Goal: Information Seeking & Learning: Learn about a topic

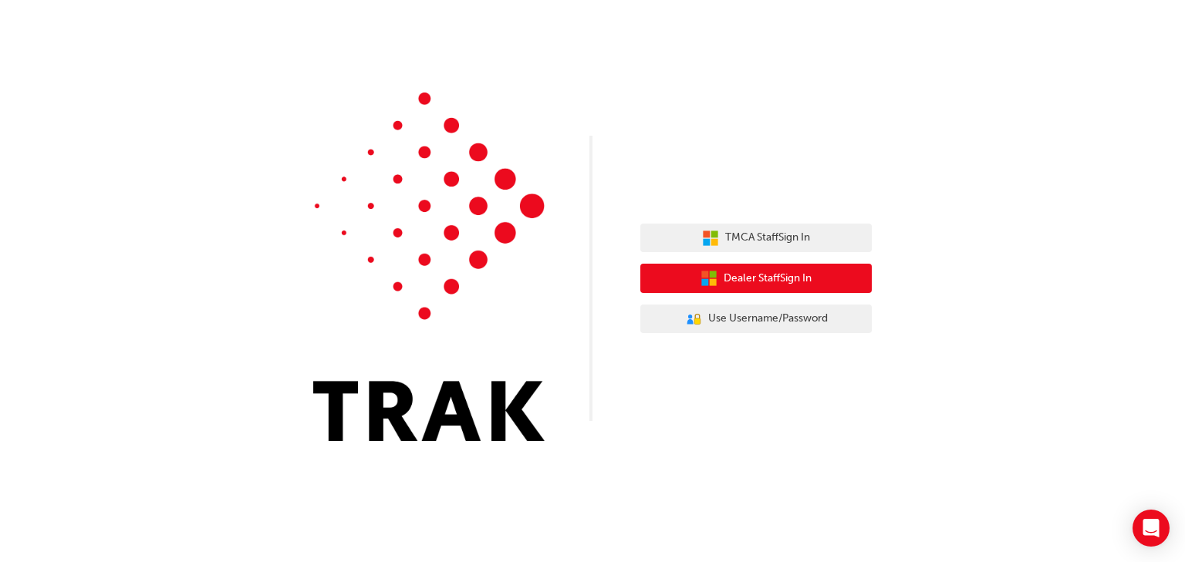
click at [817, 273] on button "Dealer Staff Sign In" at bounding box center [755, 278] width 231 height 29
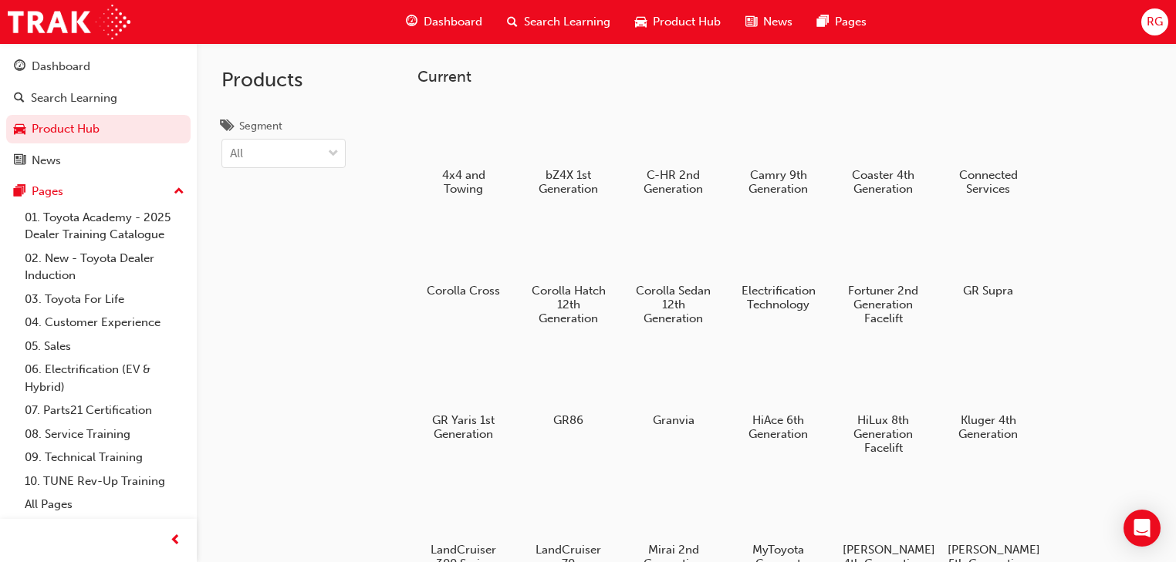
click at [450, 23] on span "Dashboard" at bounding box center [452, 22] width 59 height 18
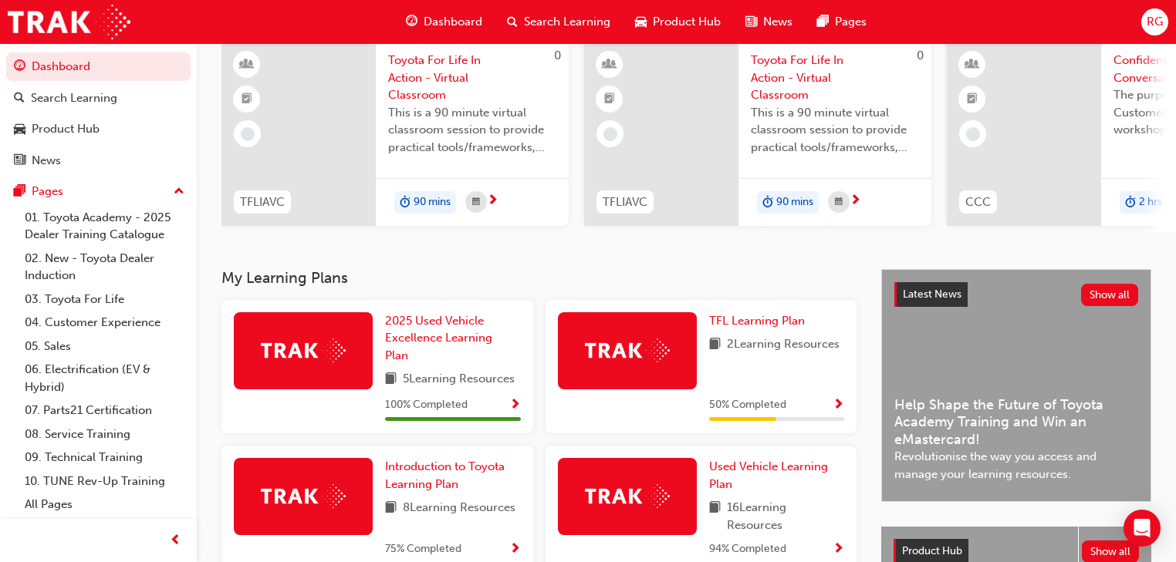
scroll to position [247, 0]
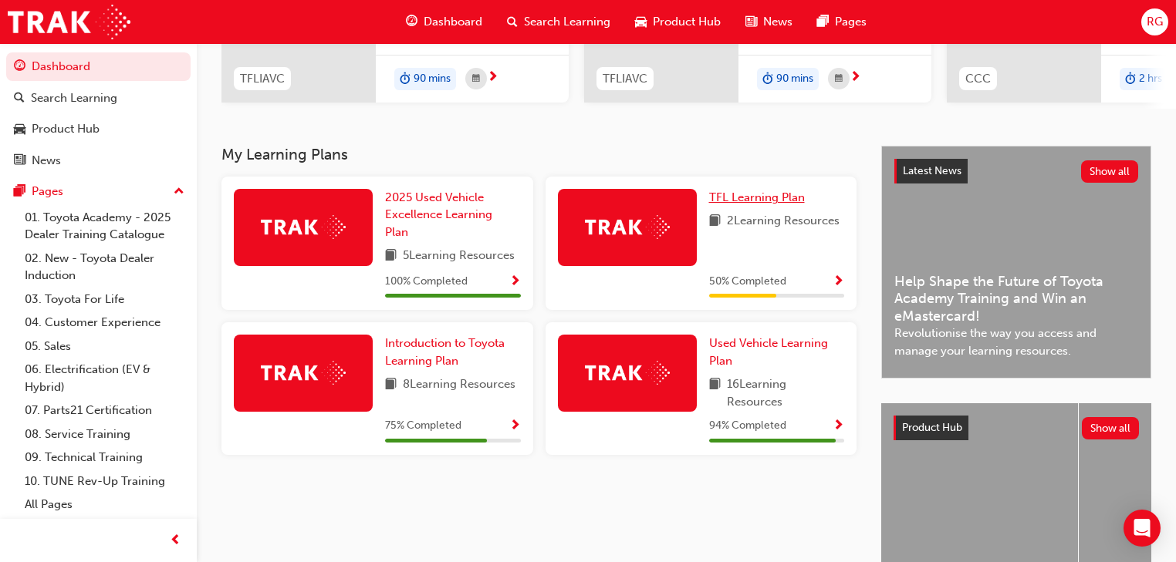
click at [781, 204] on span "TFL Learning Plan" at bounding box center [757, 198] width 96 height 14
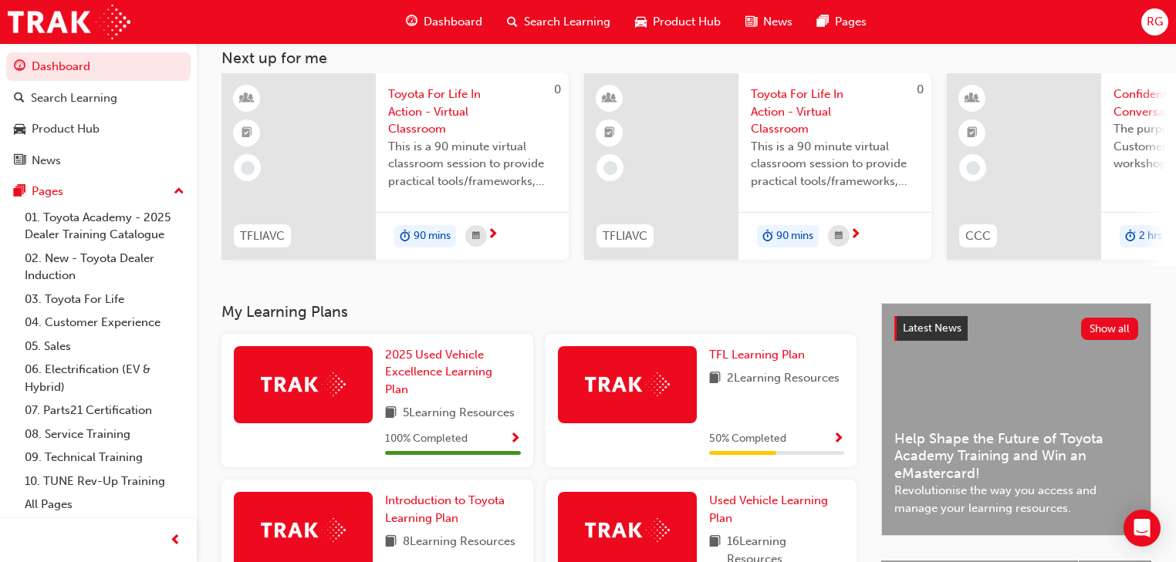
click at [528, 20] on span "Search Learning" at bounding box center [567, 22] width 86 height 18
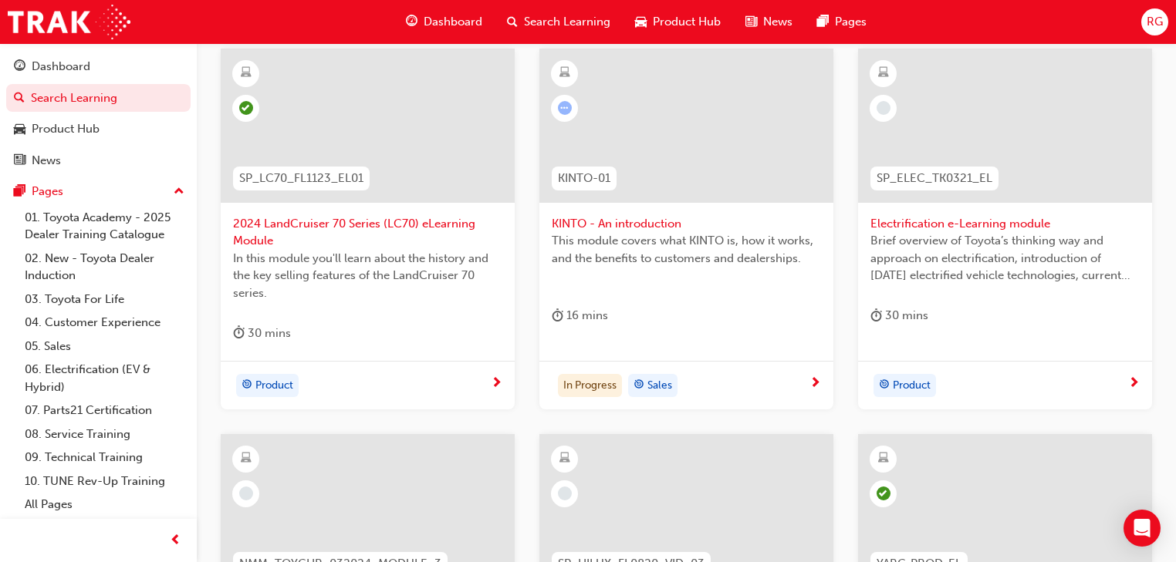
scroll to position [247, 0]
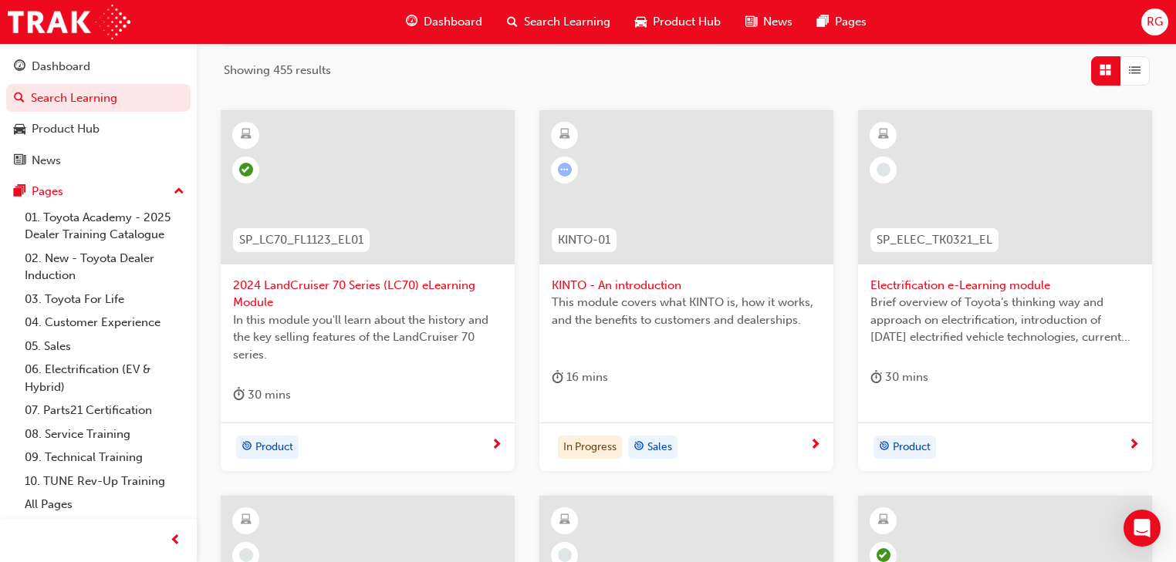
click at [616, 284] on span "KINTO - An introduction" at bounding box center [685, 286] width 269 height 18
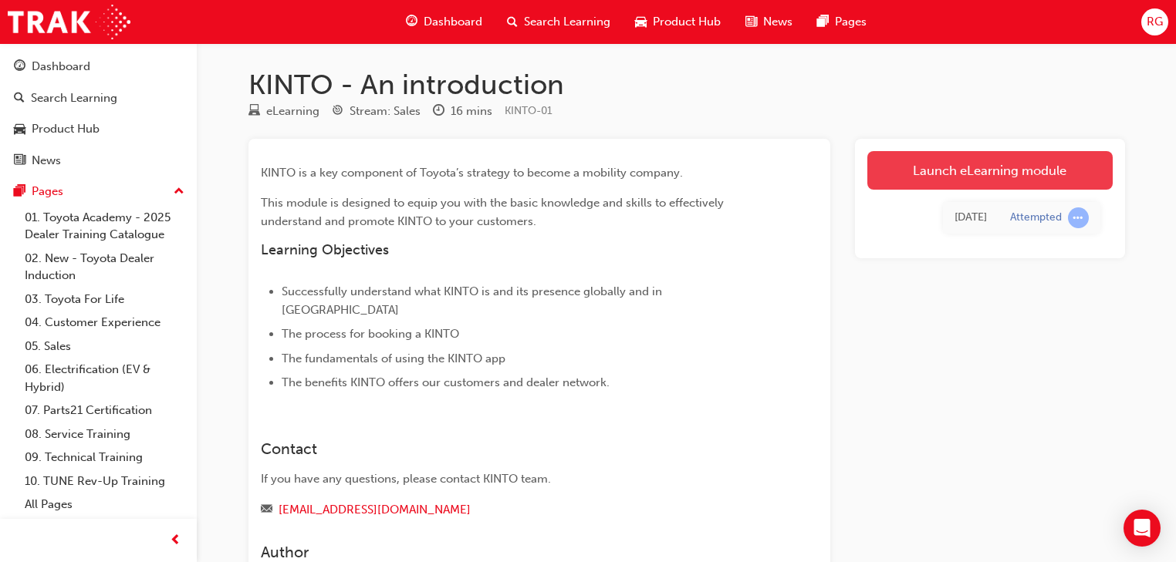
click at [936, 164] on link "Launch eLearning module" at bounding box center [989, 170] width 245 height 39
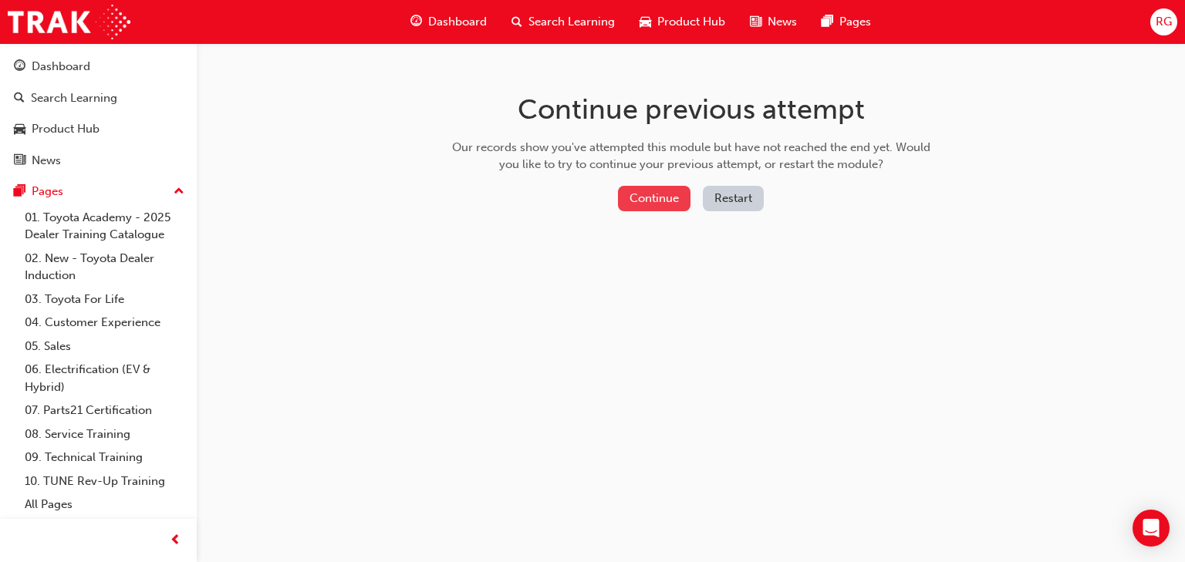
click at [639, 201] on button "Continue" at bounding box center [654, 198] width 73 height 25
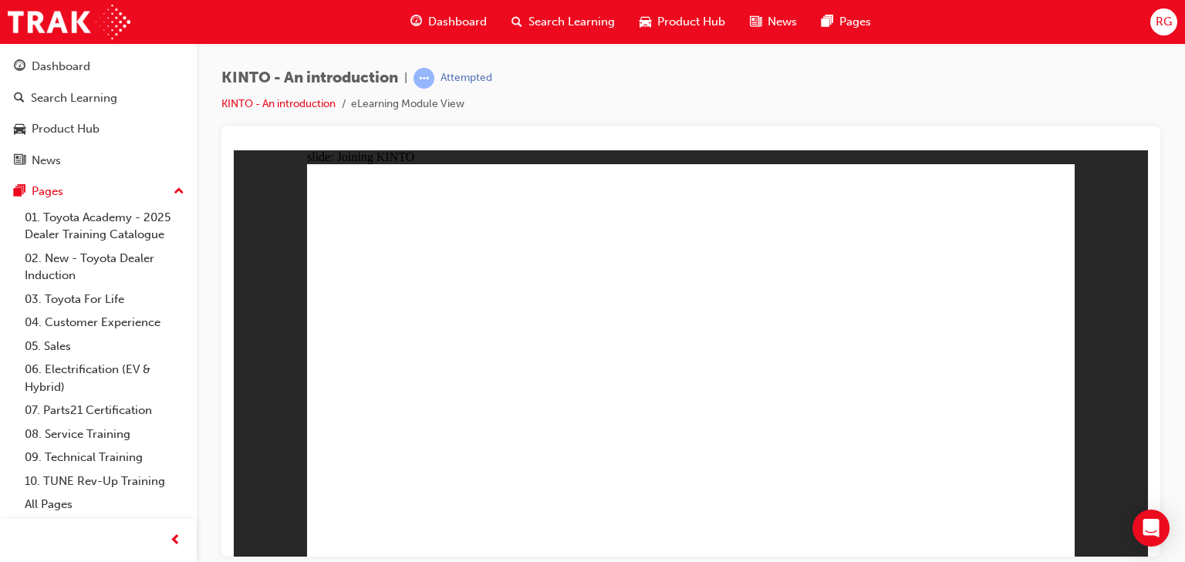
drag, startPoint x: 523, startPoint y: 280, endPoint x: 539, endPoint y: 291, distance: 19.5
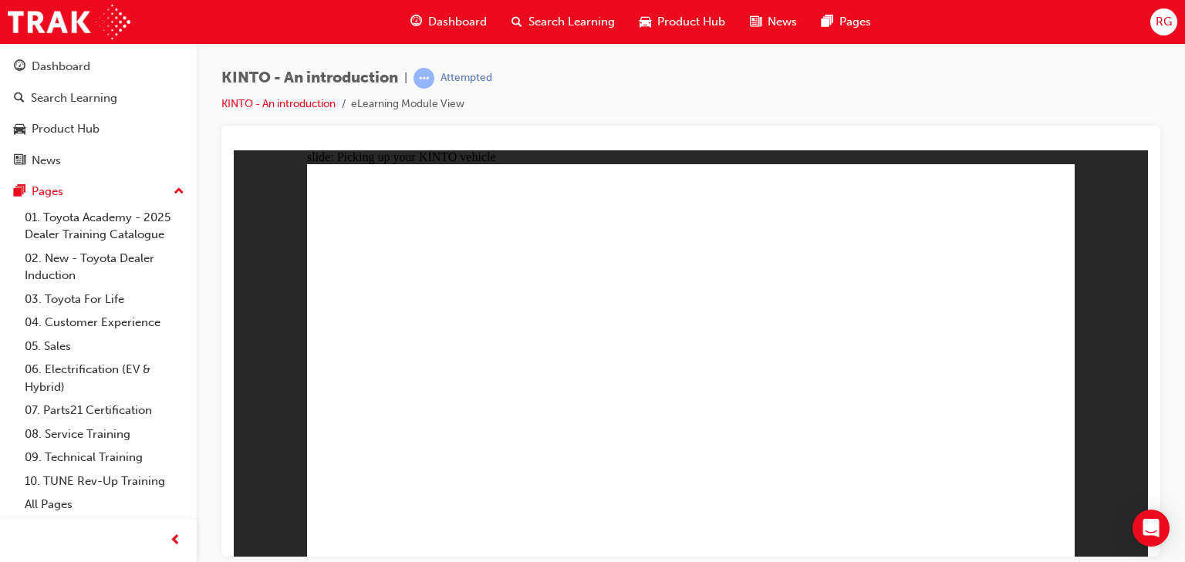
drag, startPoint x: 846, startPoint y: 339, endPoint x: 845, endPoint y: 366, distance: 27.0
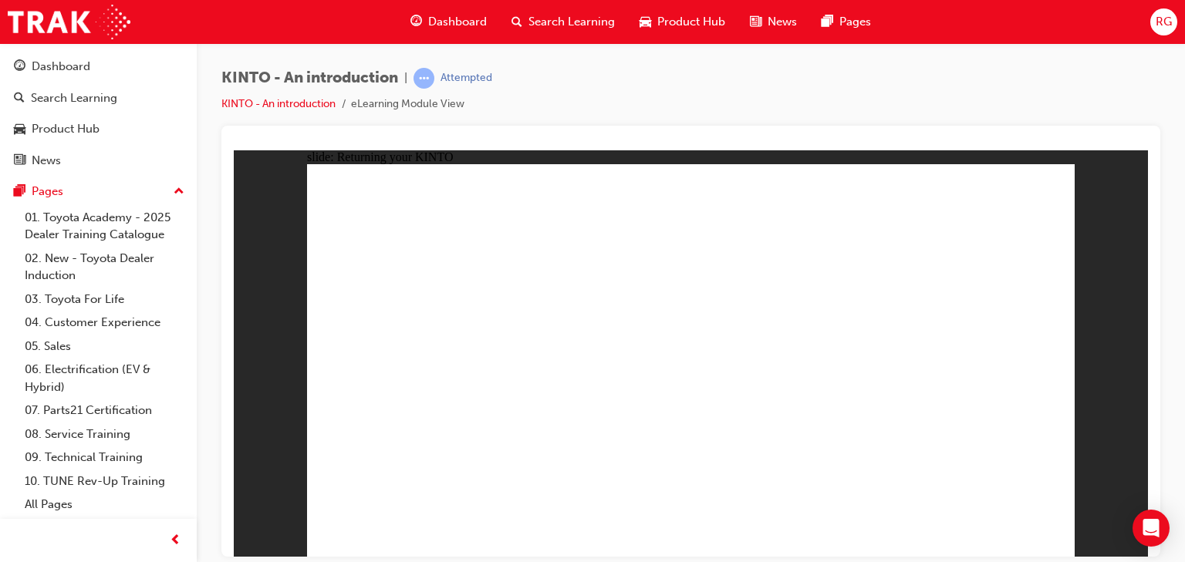
drag, startPoint x: 1037, startPoint y: 548, endPoint x: 1036, endPoint y: 541, distance: 7.8
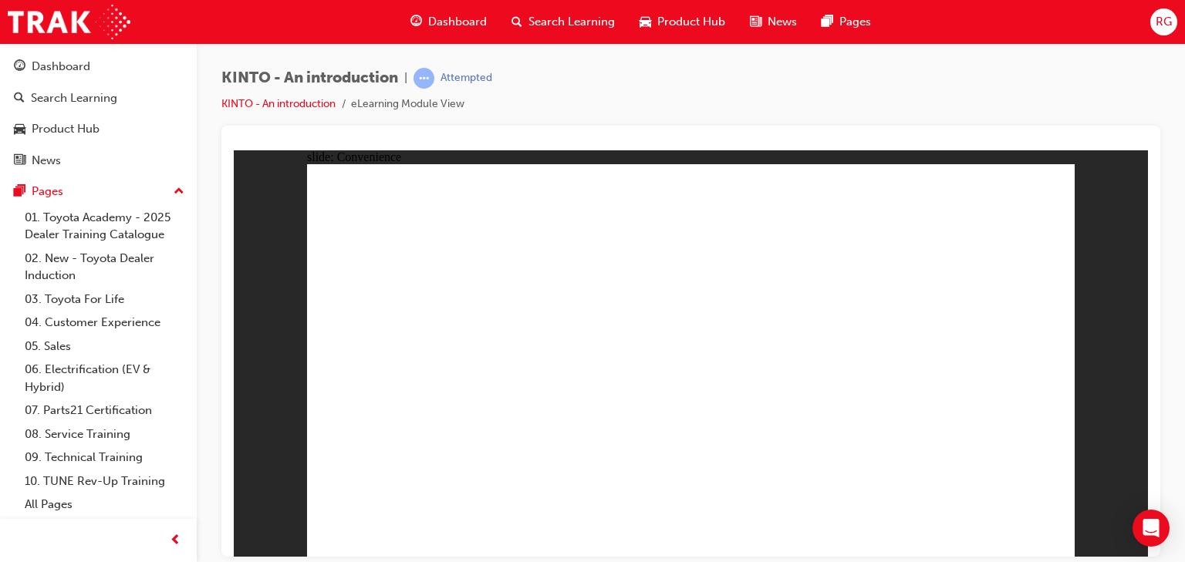
drag, startPoint x: 1020, startPoint y: 525, endPoint x: 1021, endPoint y: 538, distance: 13.2
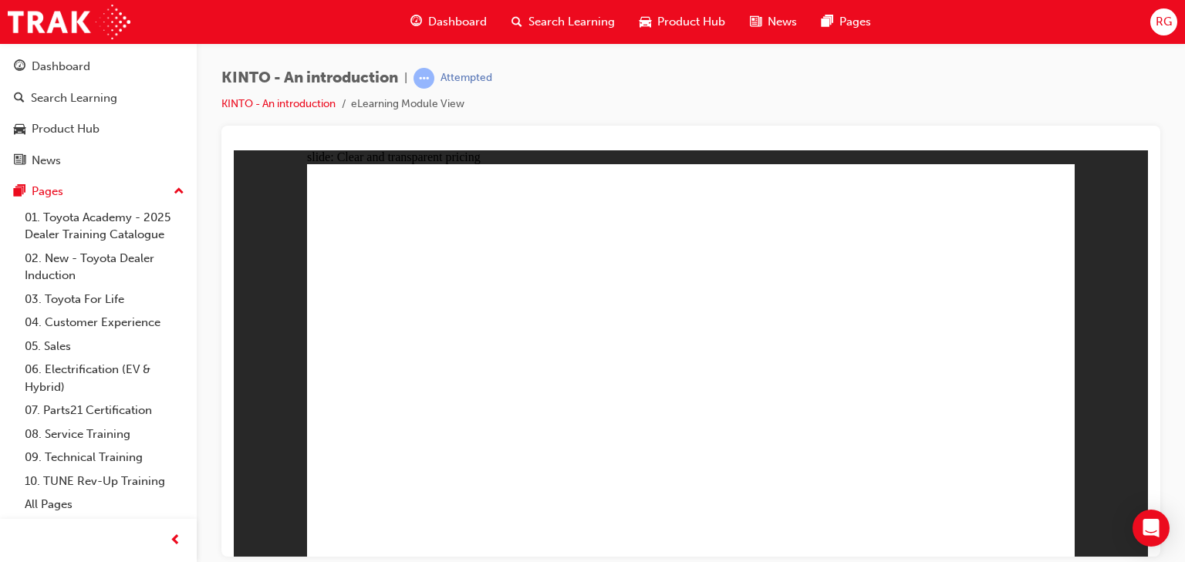
drag, startPoint x: 848, startPoint y: 261, endPoint x: 946, endPoint y: 265, distance: 98.8
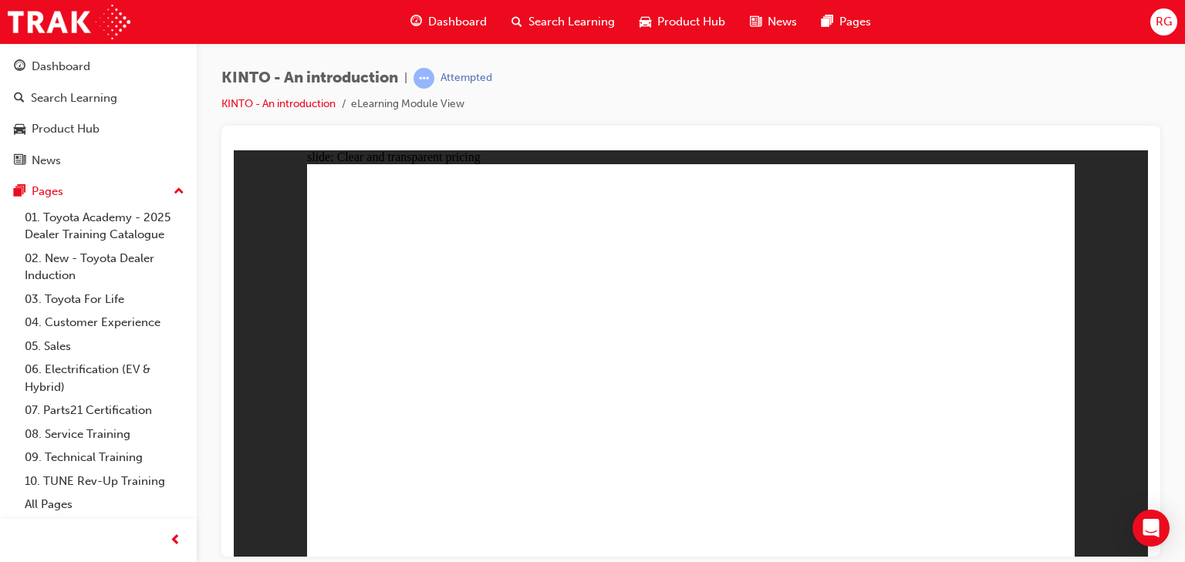
drag, startPoint x: 796, startPoint y: 206, endPoint x: 835, endPoint y: 237, distance: 50.0
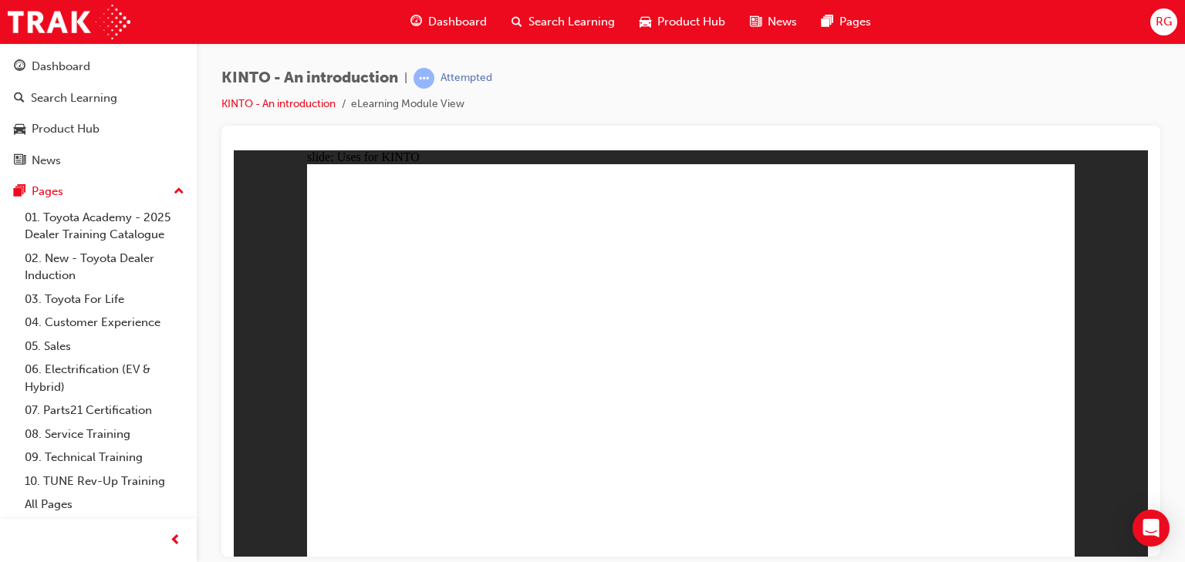
drag, startPoint x: 904, startPoint y: 418, endPoint x: 966, endPoint y: 490, distance: 94.6
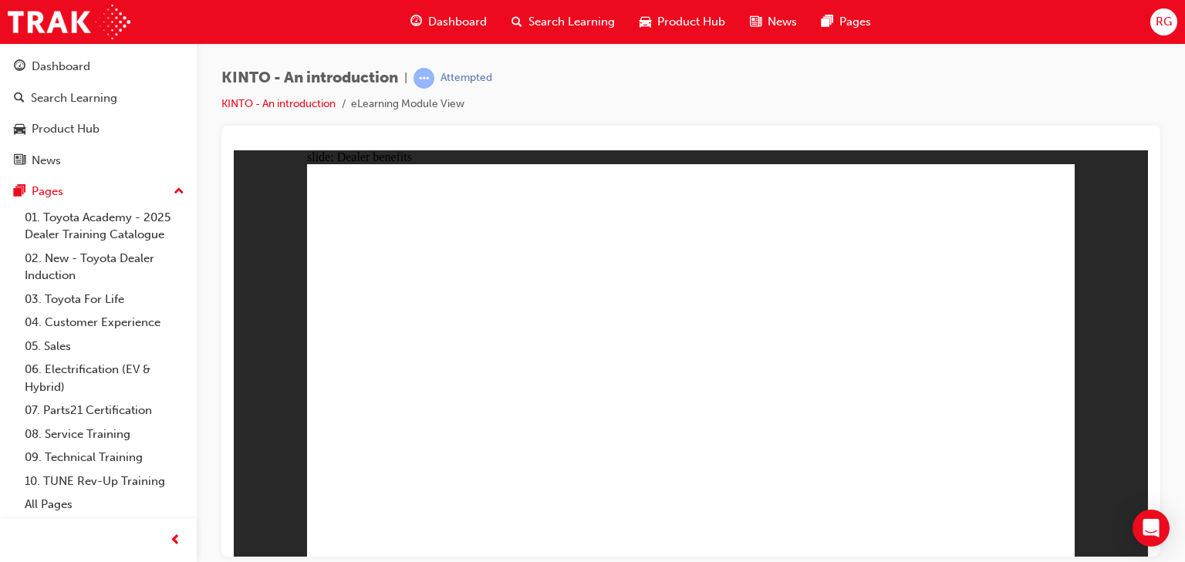
drag, startPoint x: 648, startPoint y: 418, endPoint x: 653, endPoint y: 453, distance: 35.0
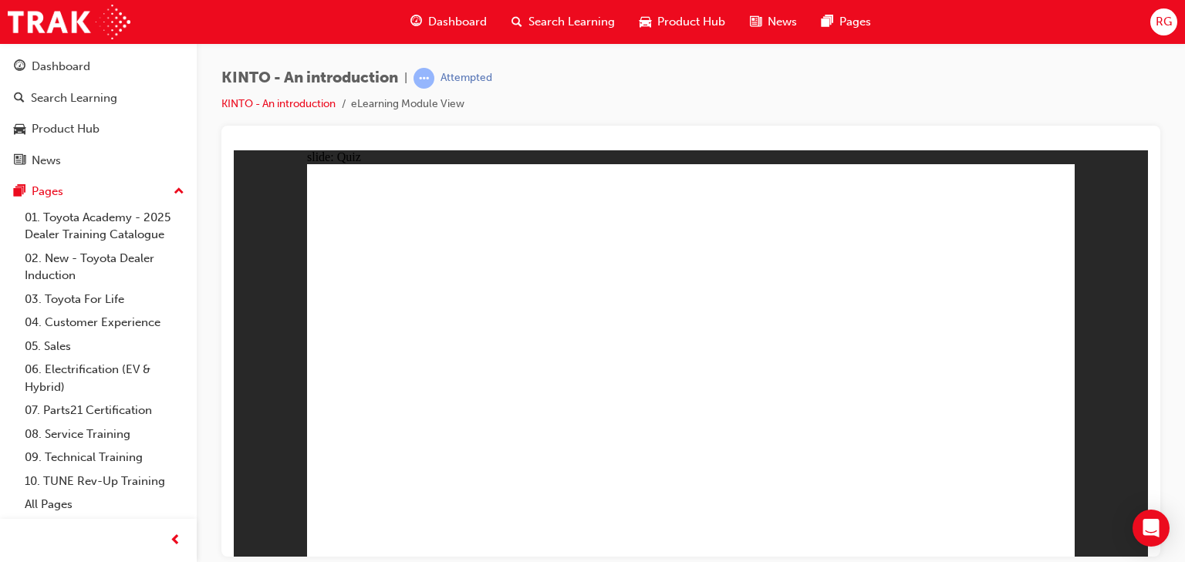
radio input "true"
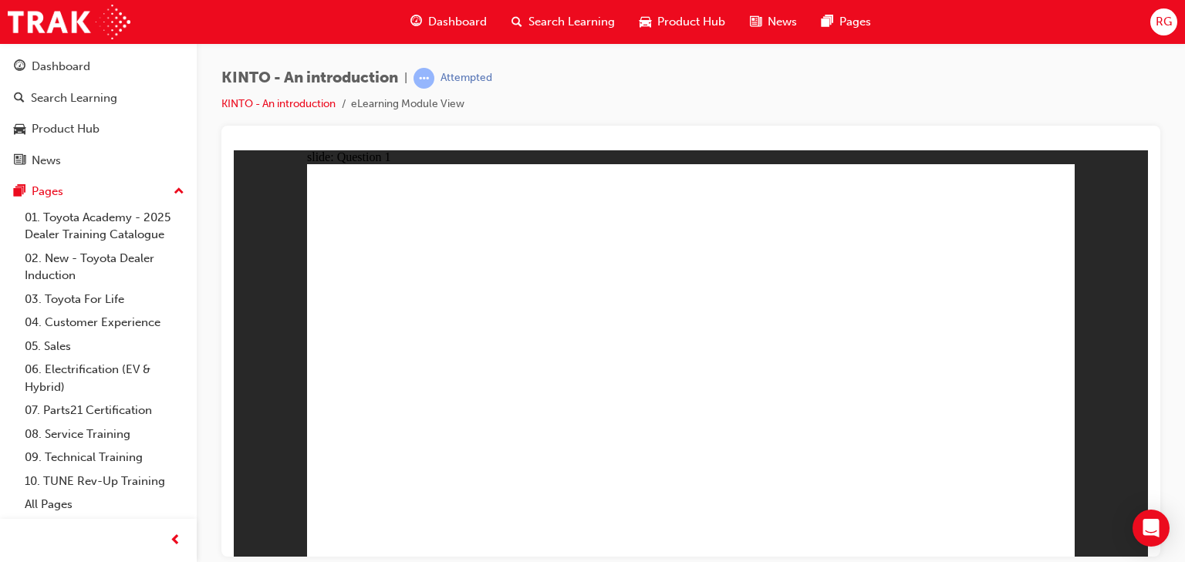
checkbox input "true"
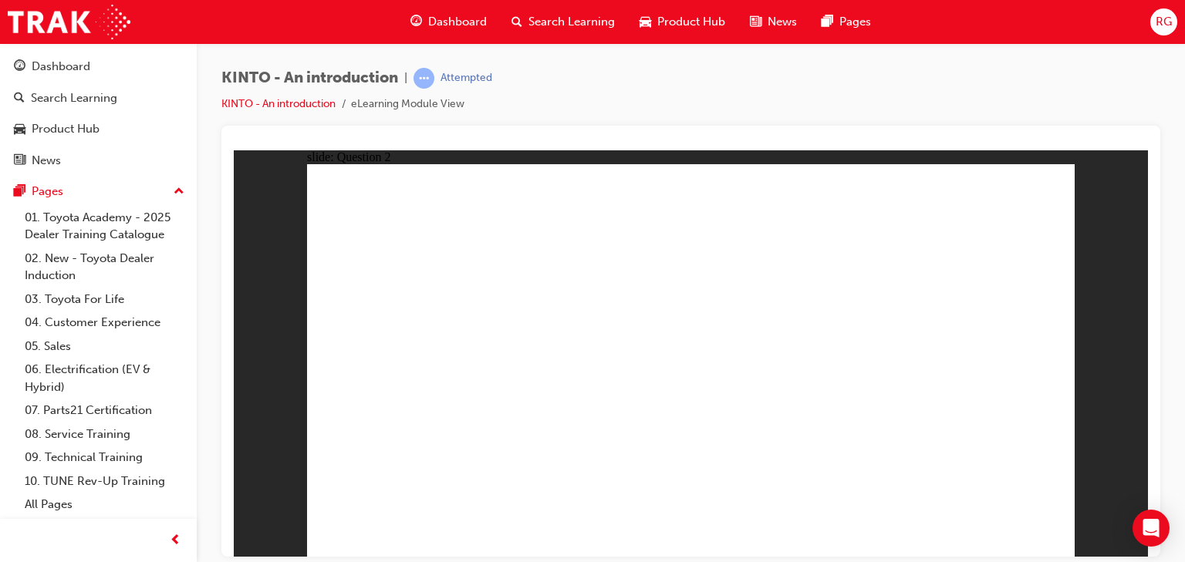
checkbox input "true"
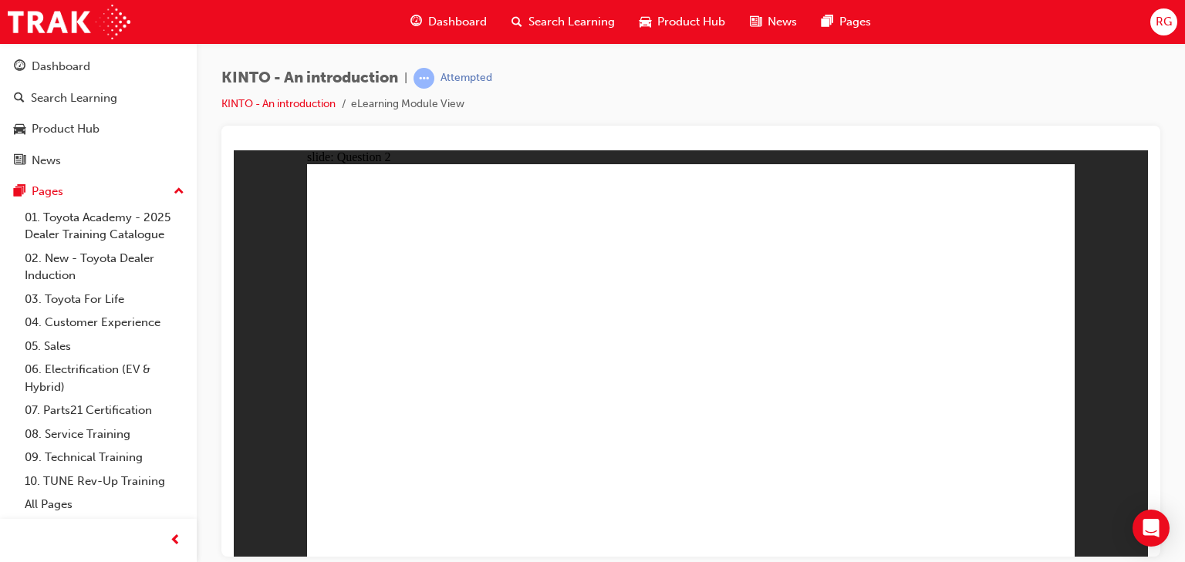
radio input "true"
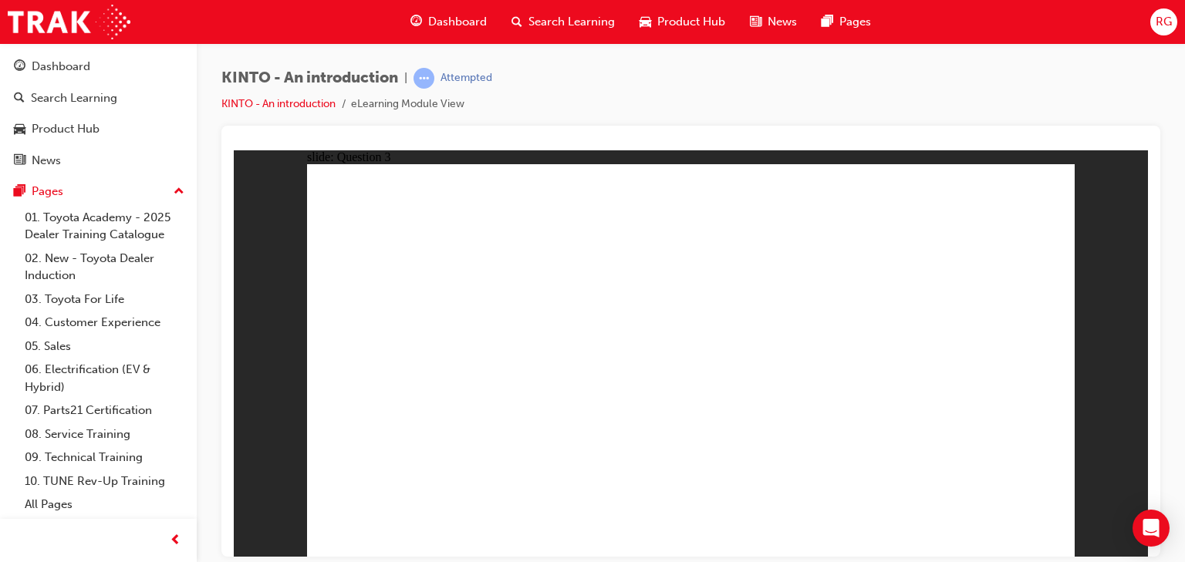
drag, startPoint x: 882, startPoint y: 376, endPoint x: 457, endPoint y: 471, distance: 434.5
drag, startPoint x: 440, startPoint y: 396, endPoint x: 587, endPoint y: 479, distance: 168.6
drag, startPoint x: 552, startPoint y: 494, endPoint x: 443, endPoint y: 400, distance: 144.9
drag, startPoint x: 883, startPoint y: 421, endPoint x: 571, endPoint y: 480, distance: 317.8
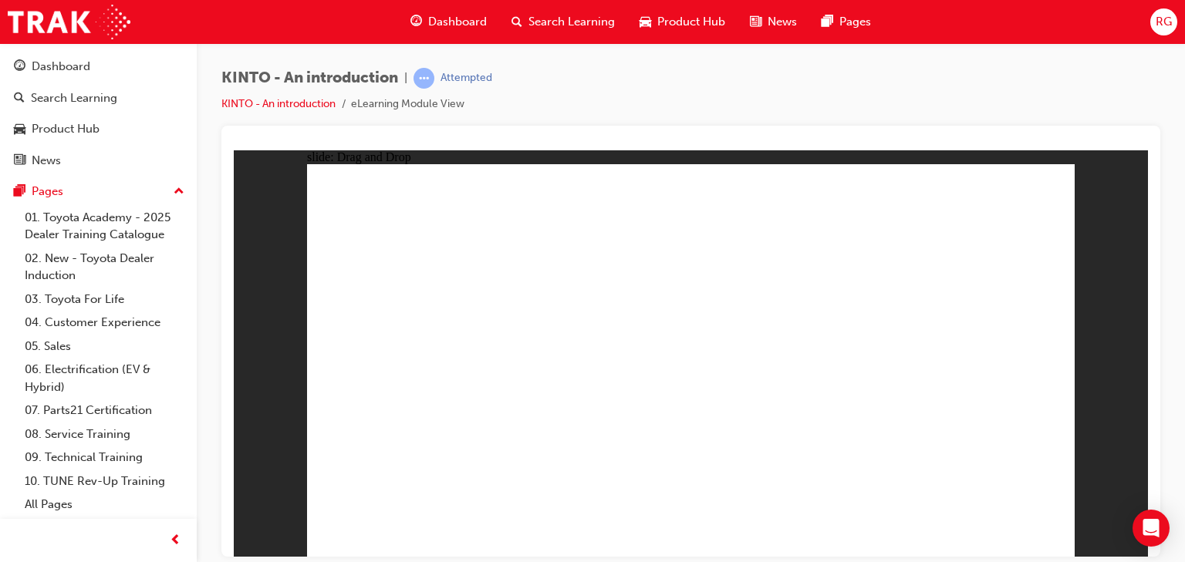
drag, startPoint x: 577, startPoint y: 396, endPoint x: 815, endPoint y: 467, distance: 248.7
drag, startPoint x: 461, startPoint y: 373, endPoint x: 714, endPoint y: 473, distance: 271.9
drag, startPoint x: 693, startPoint y: 471, endPoint x: 951, endPoint y: 391, distance: 270.3
drag, startPoint x: 707, startPoint y: 407, endPoint x: 702, endPoint y: 467, distance: 60.3
drag, startPoint x: 941, startPoint y: 411, endPoint x: 956, endPoint y: 474, distance: 64.2
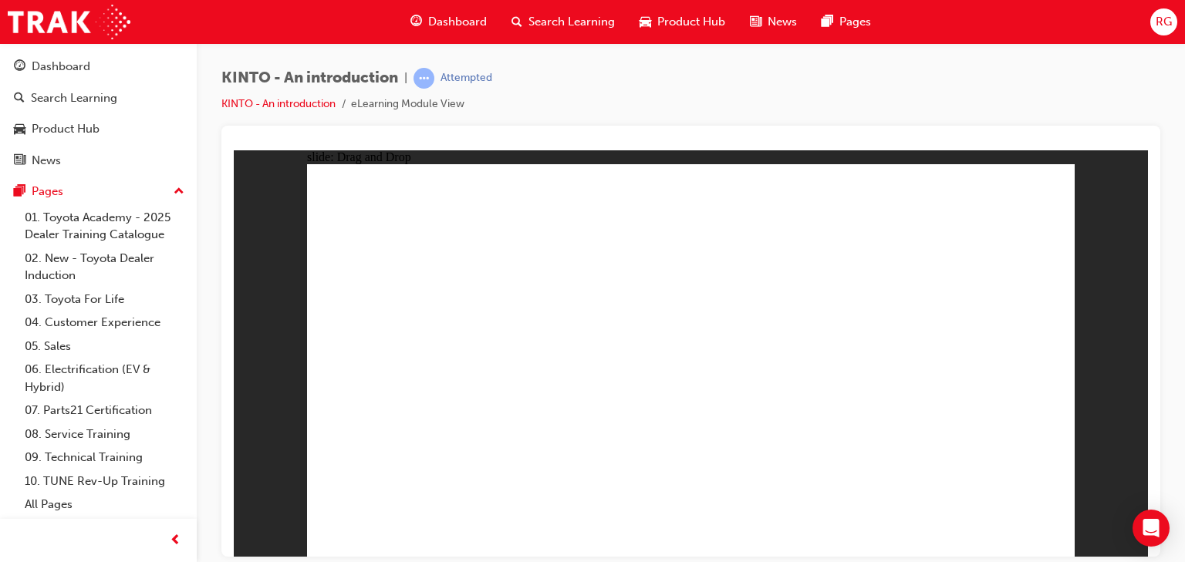
radio input "true"
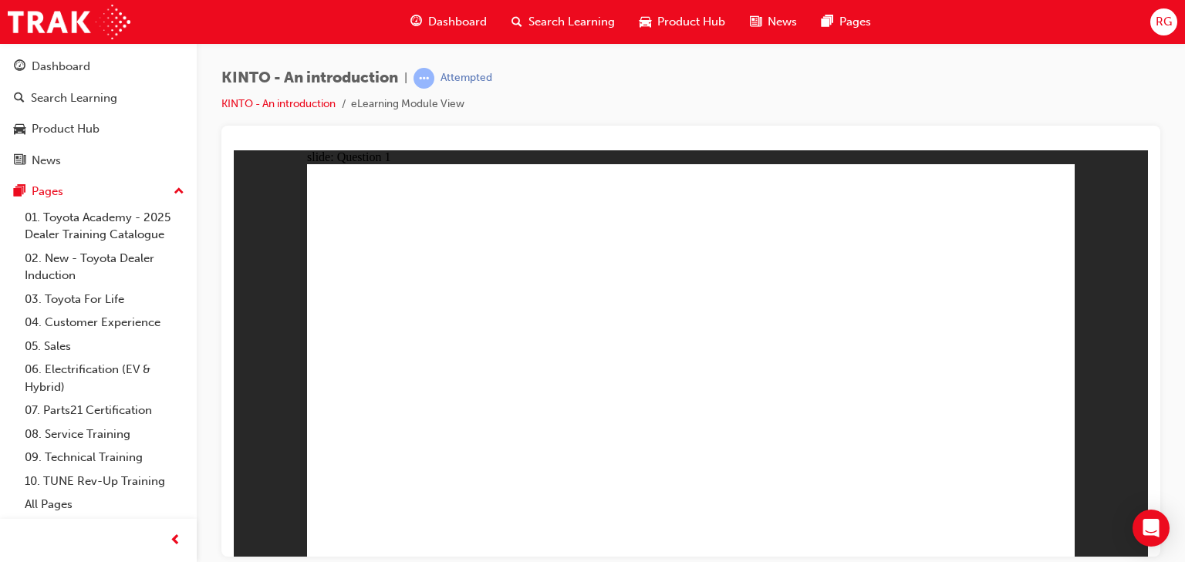
radio input "true"
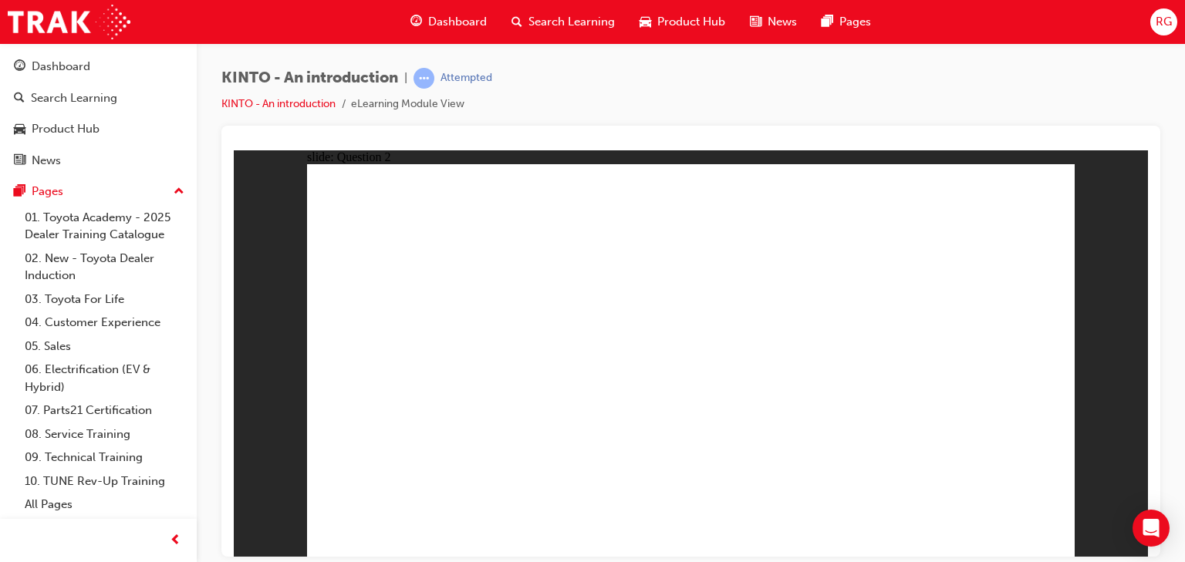
checkbox input "true"
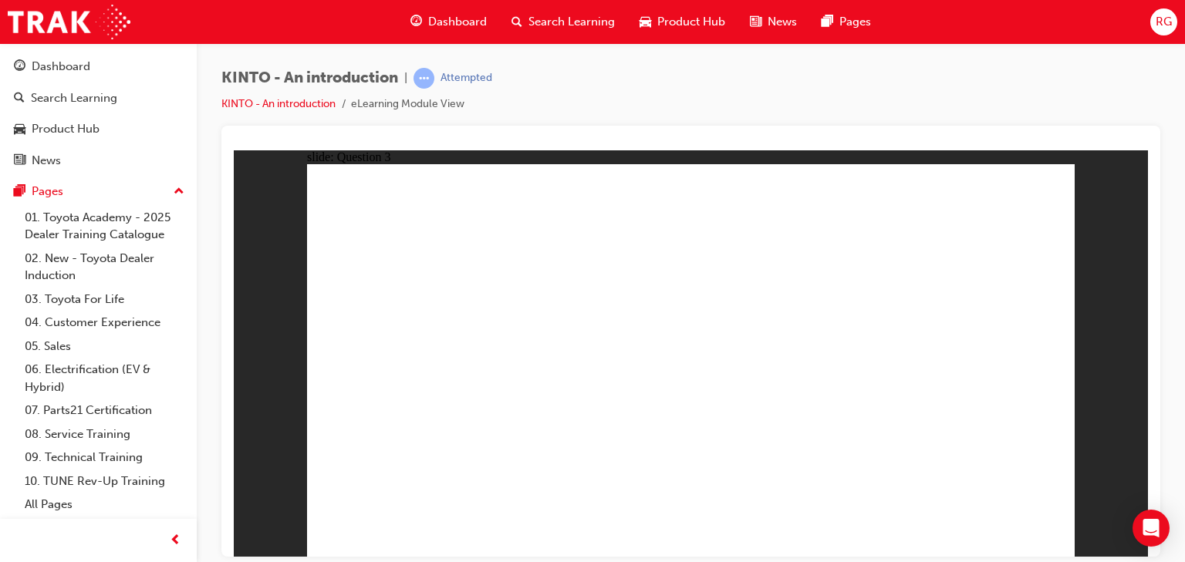
radio input "true"
drag, startPoint x: 806, startPoint y: 407, endPoint x: 406, endPoint y: 467, distance: 404.8
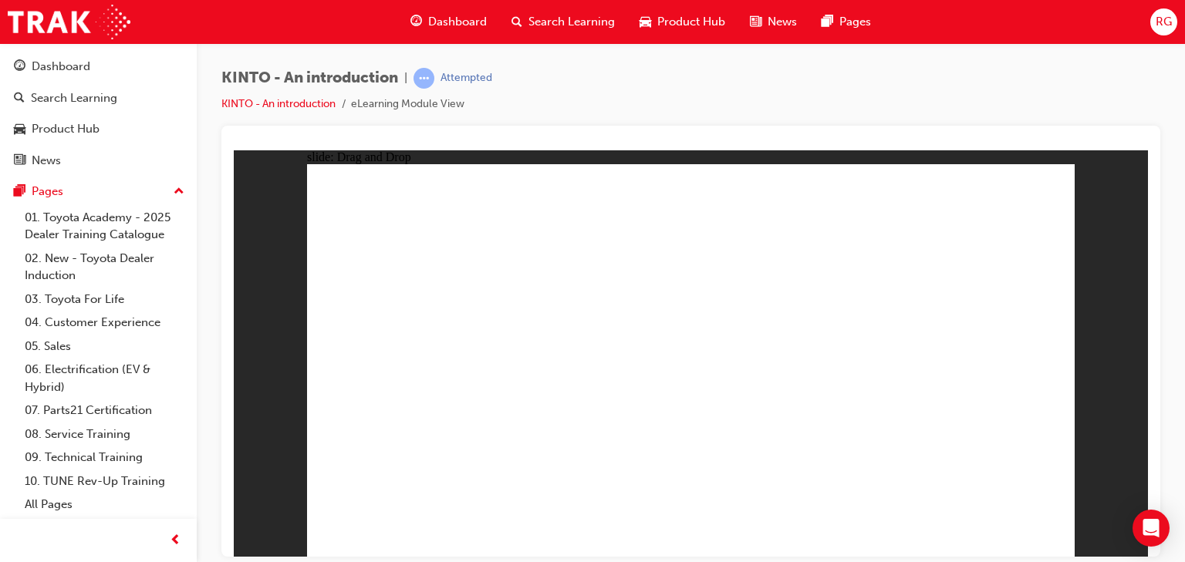
drag, startPoint x: 432, startPoint y: 381, endPoint x: 582, endPoint y: 470, distance: 174.6
drag, startPoint x: 720, startPoint y: 397, endPoint x: 713, endPoint y: 495, distance: 98.2
drag, startPoint x: 595, startPoint y: 373, endPoint x: 876, endPoint y: 453, distance: 291.8
drag, startPoint x: 866, startPoint y: 467, endPoint x: 781, endPoint y: 343, distance: 150.8
drag, startPoint x: 915, startPoint y: 376, endPoint x: 765, endPoint y: 460, distance: 171.6
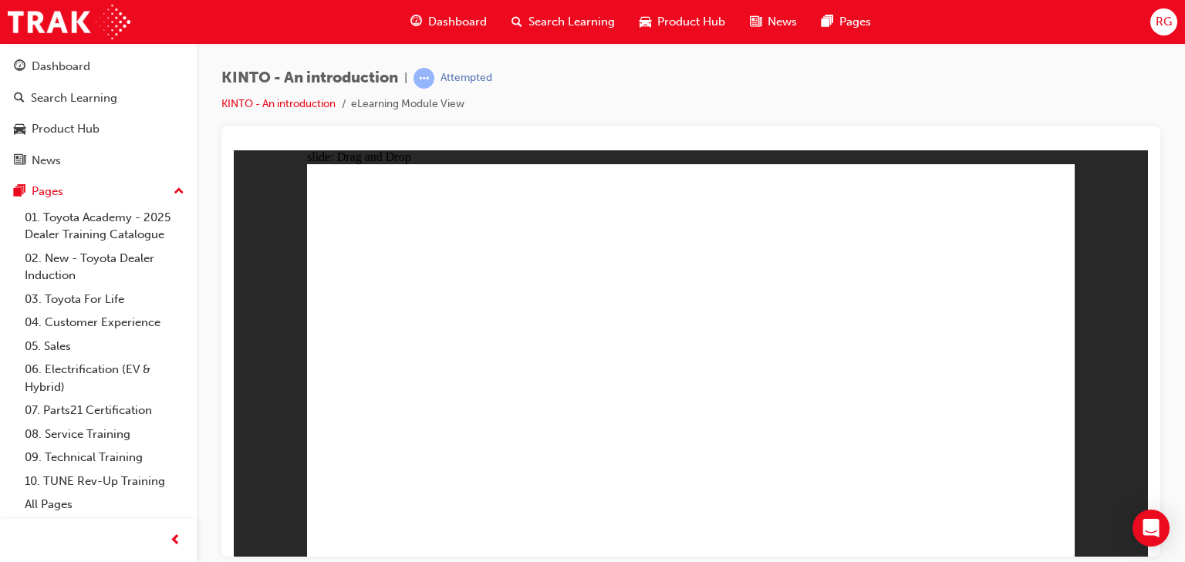
drag, startPoint x: 727, startPoint y: 349, endPoint x: 950, endPoint y: 480, distance: 258.9
radio input "true"
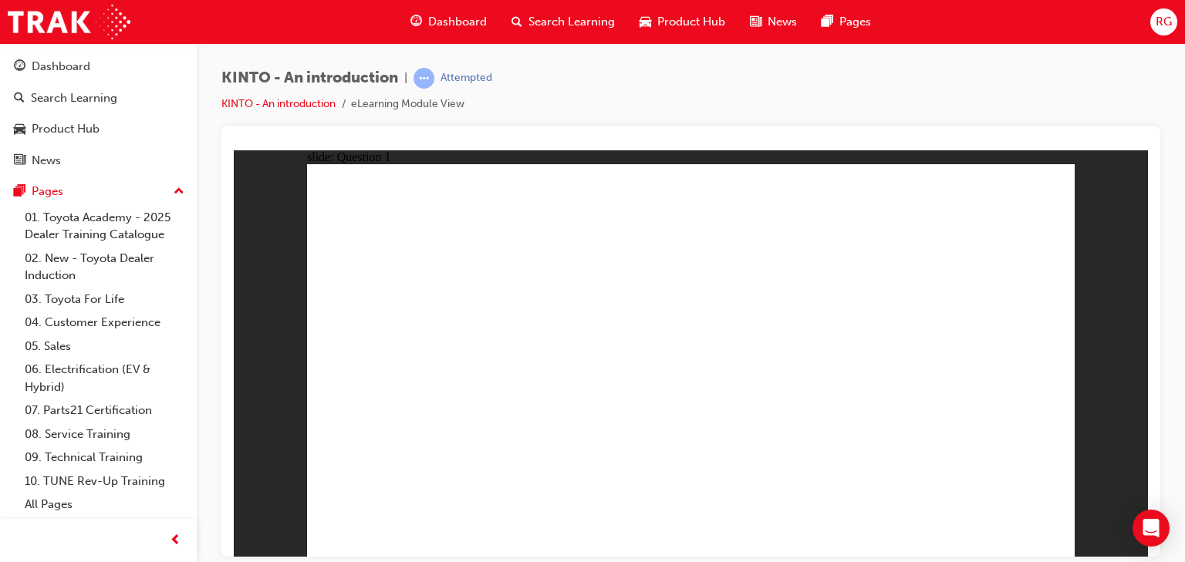
radio input "true"
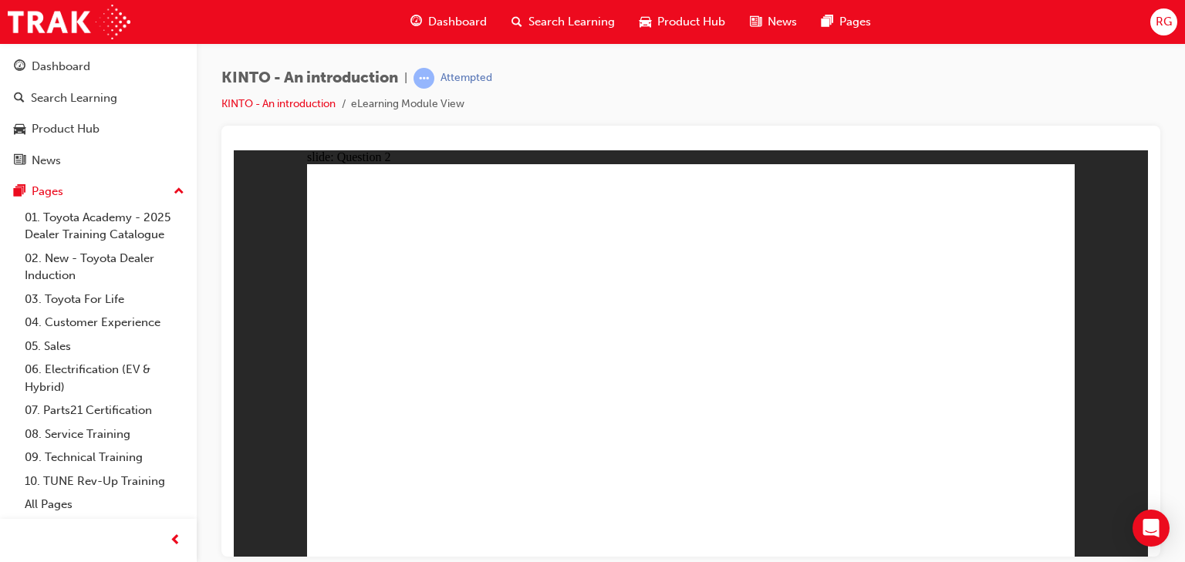
checkbox input "true"
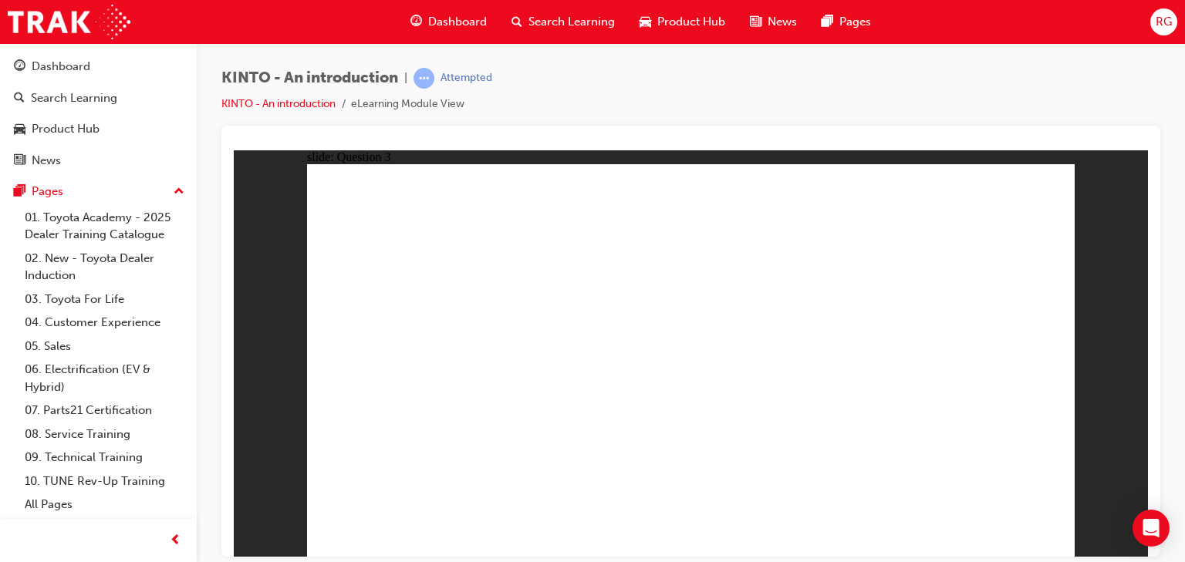
radio input "true"
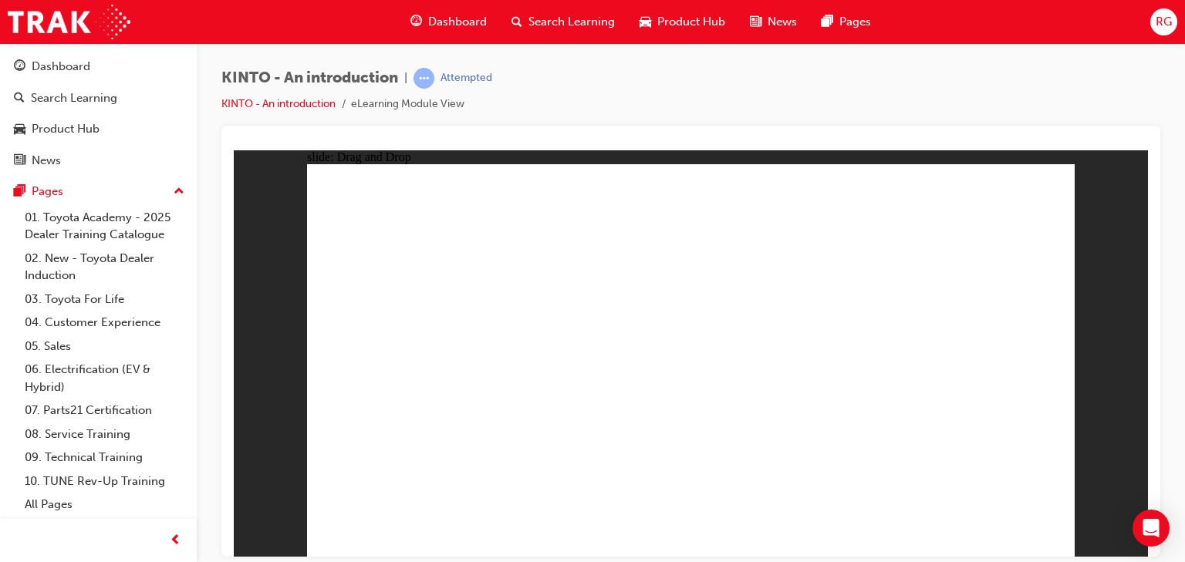
drag, startPoint x: 515, startPoint y: 376, endPoint x: 516, endPoint y: 458, distance: 82.5
drag, startPoint x: 660, startPoint y: 374, endPoint x: 660, endPoint y: 465, distance: 91.0
drag, startPoint x: 420, startPoint y: 436, endPoint x: 435, endPoint y: 456, distance: 25.3
drag, startPoint x: 839, startPoint y: 437, endPoint x: 833, endPoint y: 454, distance: 18.8
drag, startPoint x: 929, startPoint y: 398, endPoint x: 937, endPoint y: 476, distance: 78.4
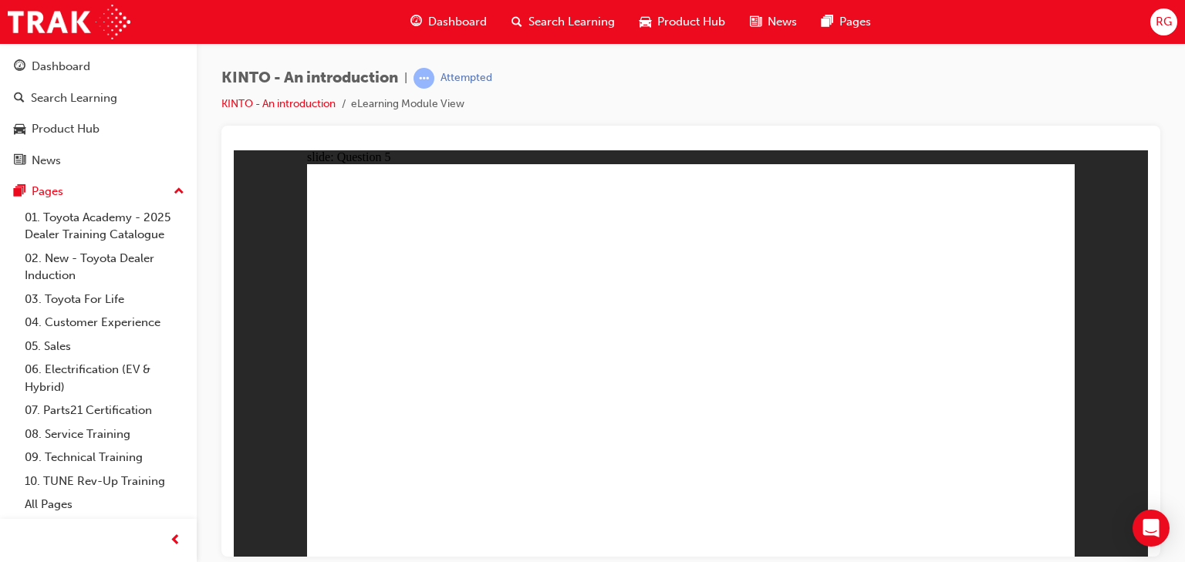
radio input "true"
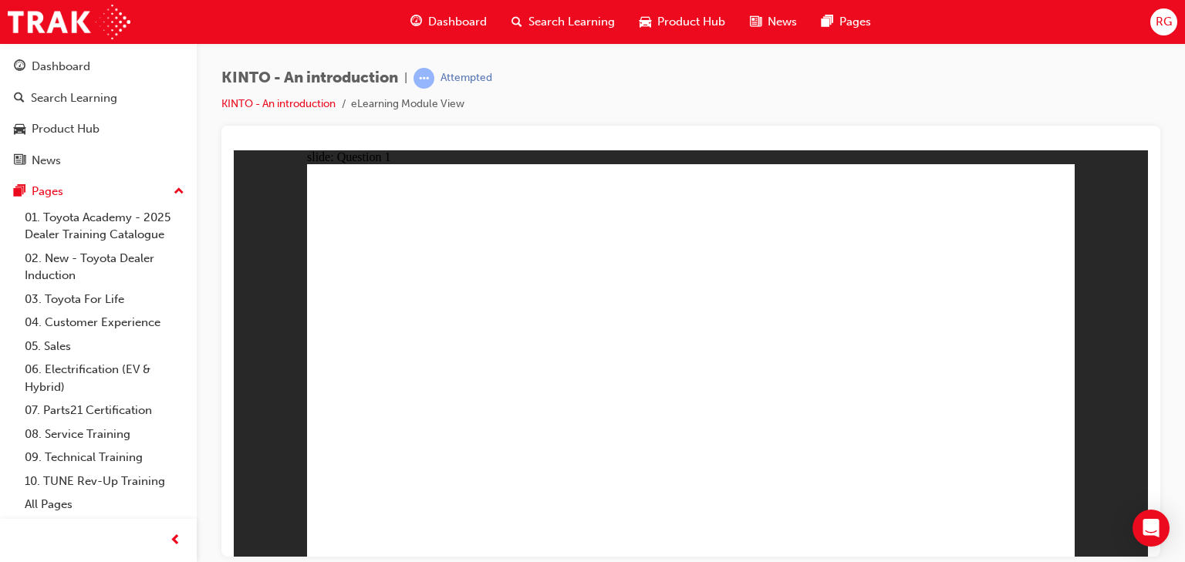
checkbox input "true"
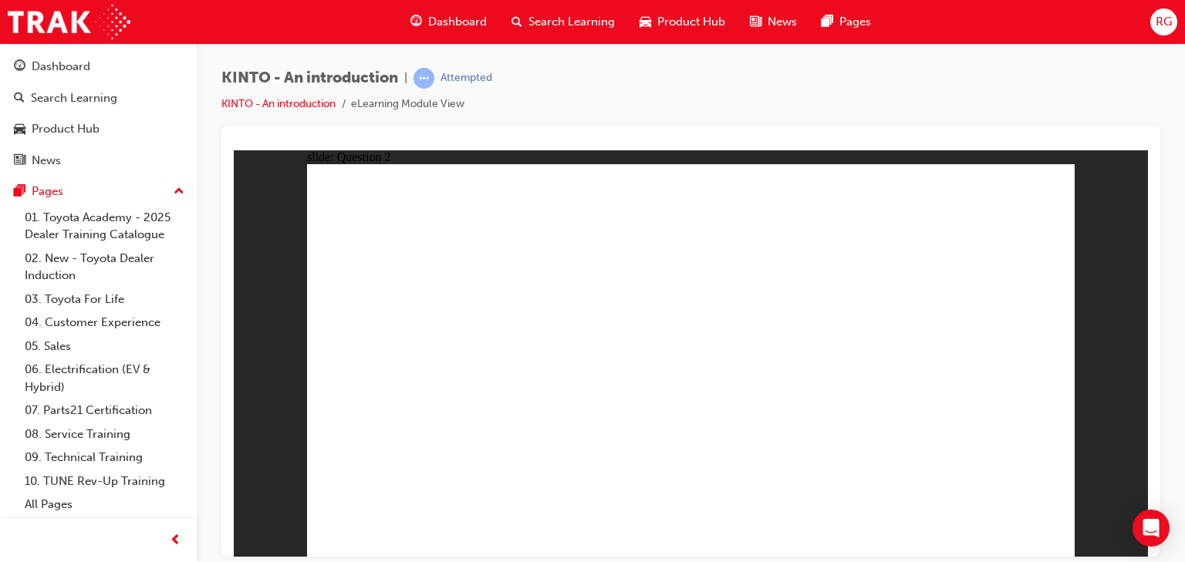
radio input "true"
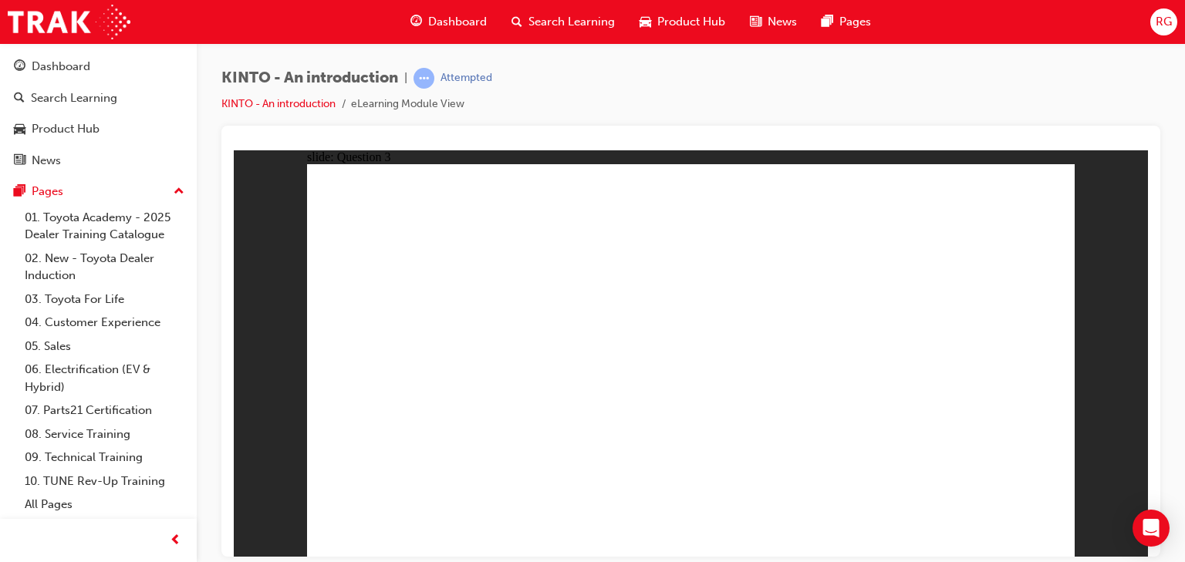
drag, startPoint x: 832, startPoint y: 389, endPoint x: 426, endPoint y: 467, distance: 413.9
drag, startPoint x: 420, startPoint y: 382, endPoint x: 565, endPoint y: 467, distance: 168.4
drag, startPoint x: 599, startPoint y: 452, endPoint x: 724, endPoint y: 440, distance: 125.5
drag, startPoint x: 693, startPoint y: 406, endPoint x: 586, endPoint y: 464, distance: 120.8
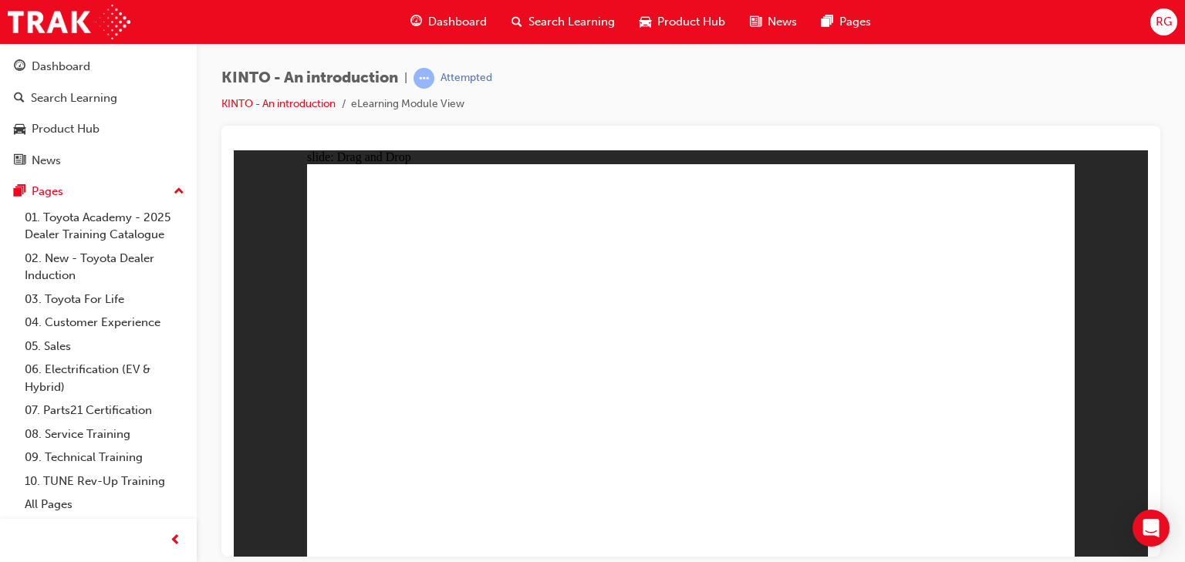
drag, startPoint x: 960, startPoint y: 376, endPoint x: 828, endPoint y: 463, distance: 157.0
drag, startPoint x: 726, startPoint y: 417, endPoint x: 968, endPoint y: 480, distance: 250.1
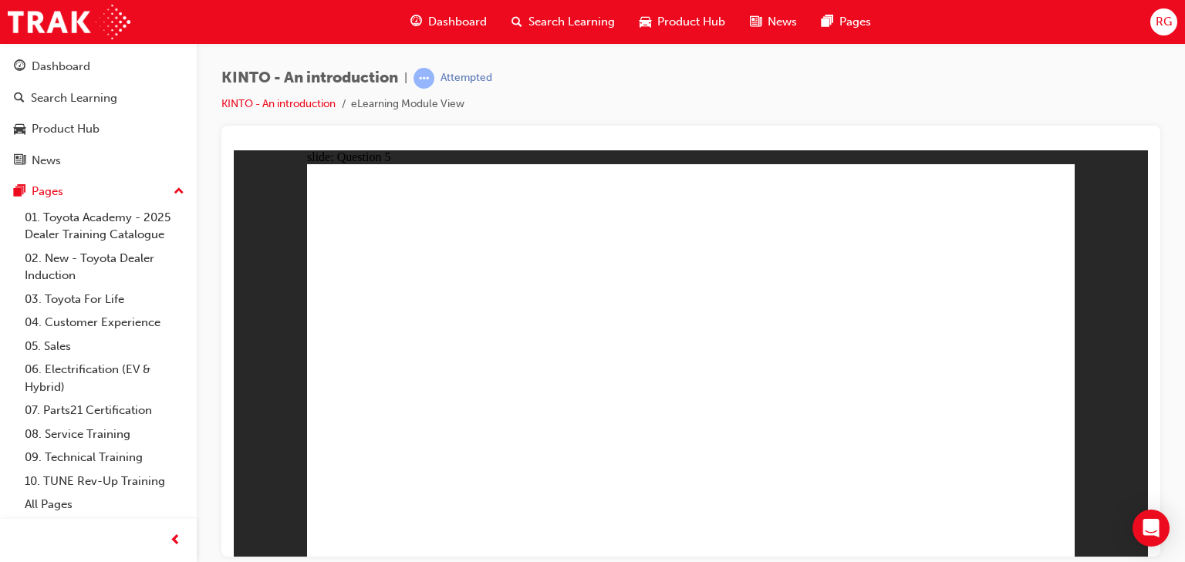
radio input "true"
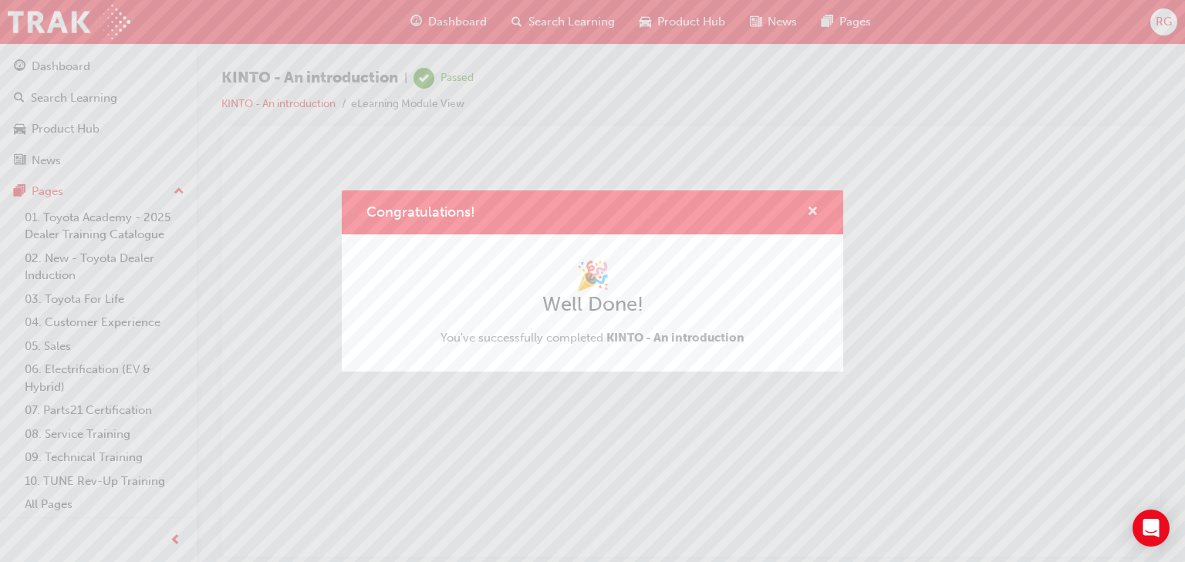
click at [808, 209] on span "cross-icon" at bounding box center [813, 213] width 12 height 14
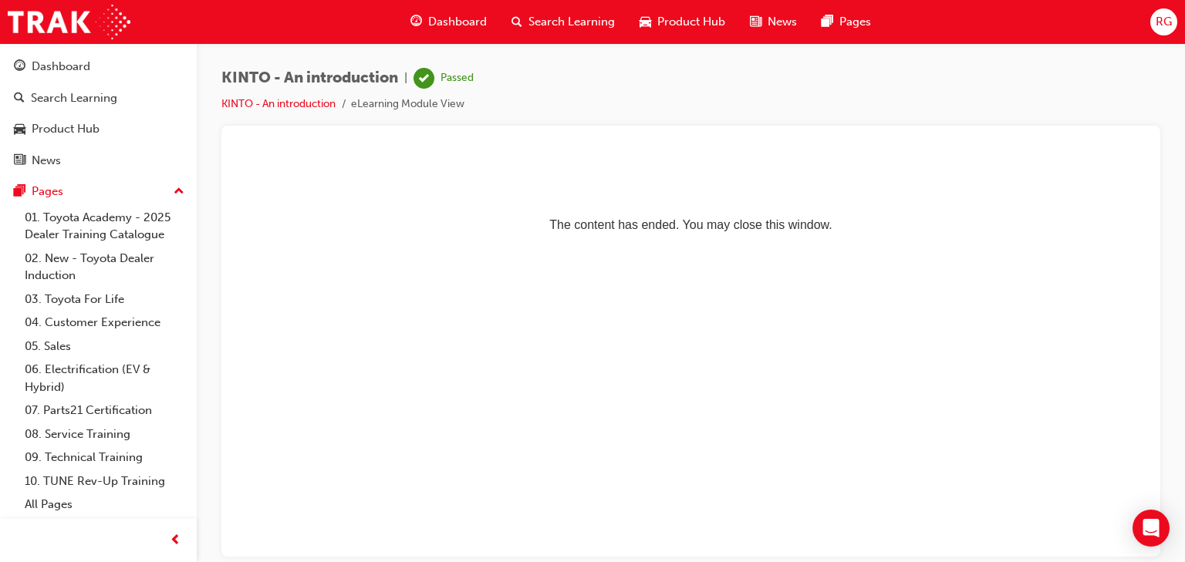
click at [518, 15] on span "search-icon" at bounding box center [516, 21] width 11 height 19
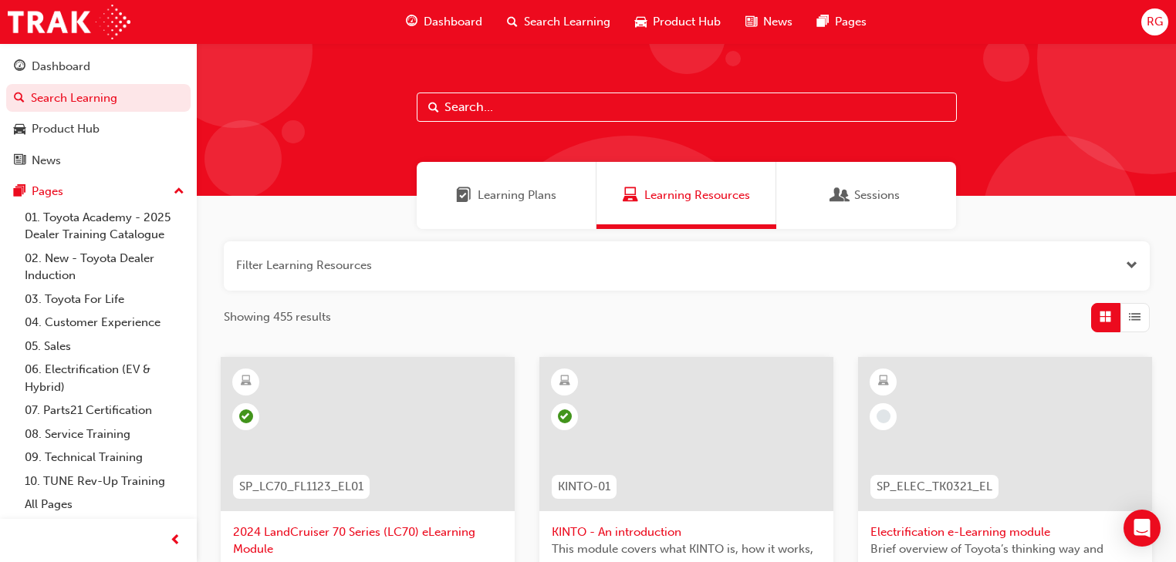
scroll to position [185, 0]
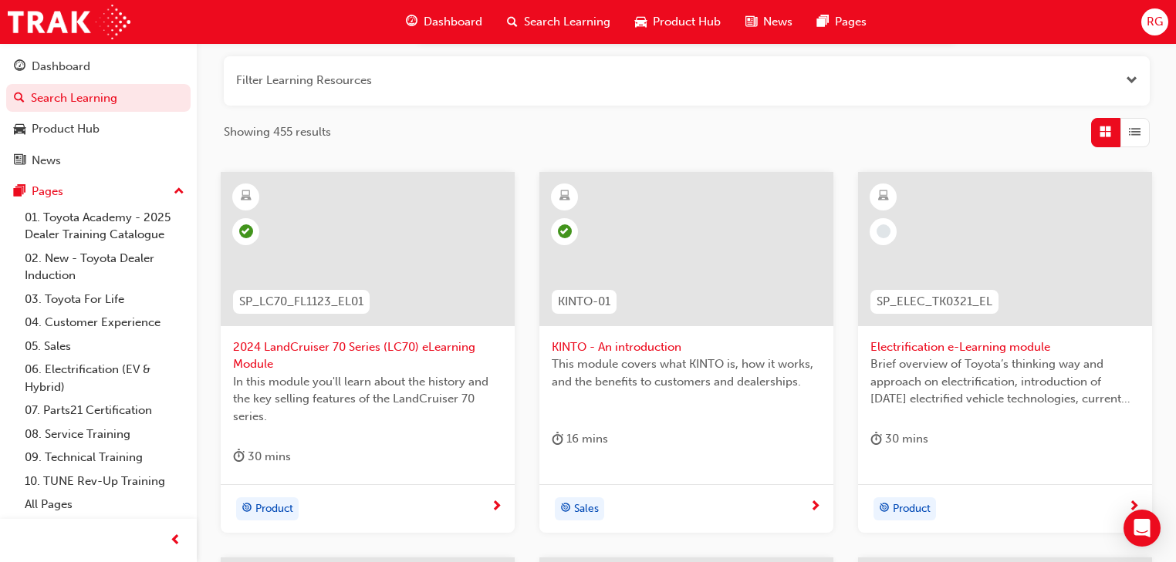
click at [963, 249] on div at bounding box center [1005, 249] width 294 height 154
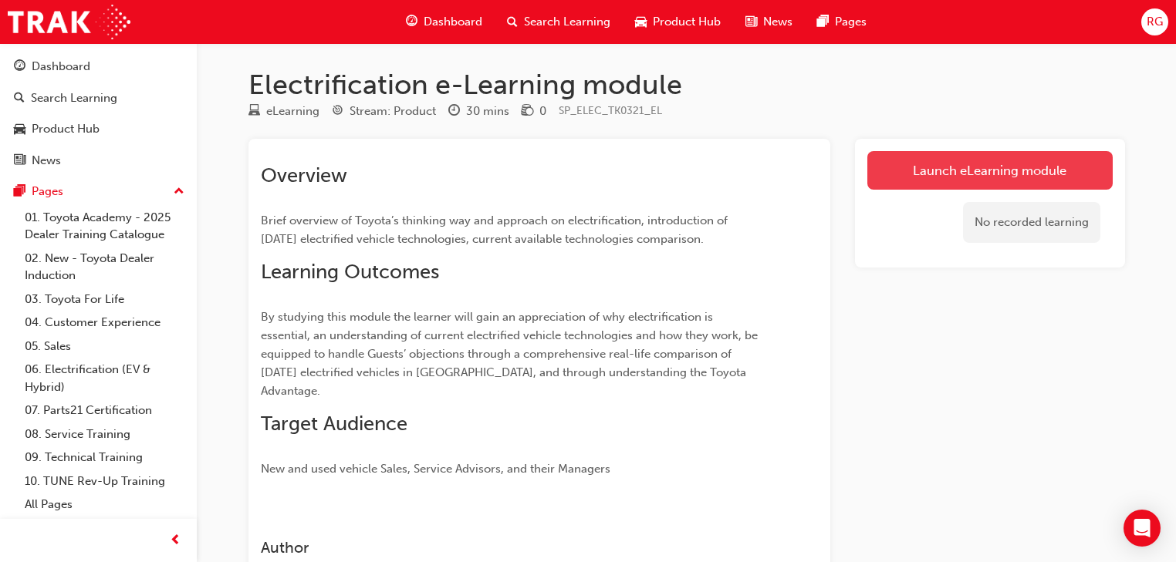
click at [894, 173] on link "Launch eLearning module" at bounding box center [989, 170] width 245 height 39
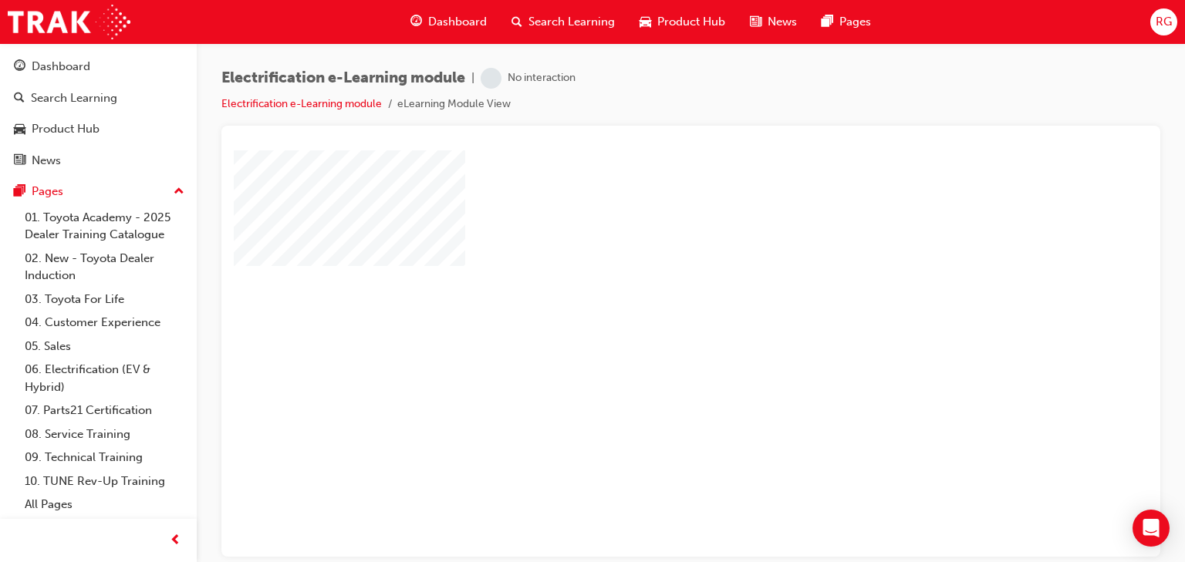
click at [736, 353] on div at bounding box center [758, 427] width 1049 height 555
click at [646, 309] on div "play" at bounding box center [646, 309] width 0 height 0
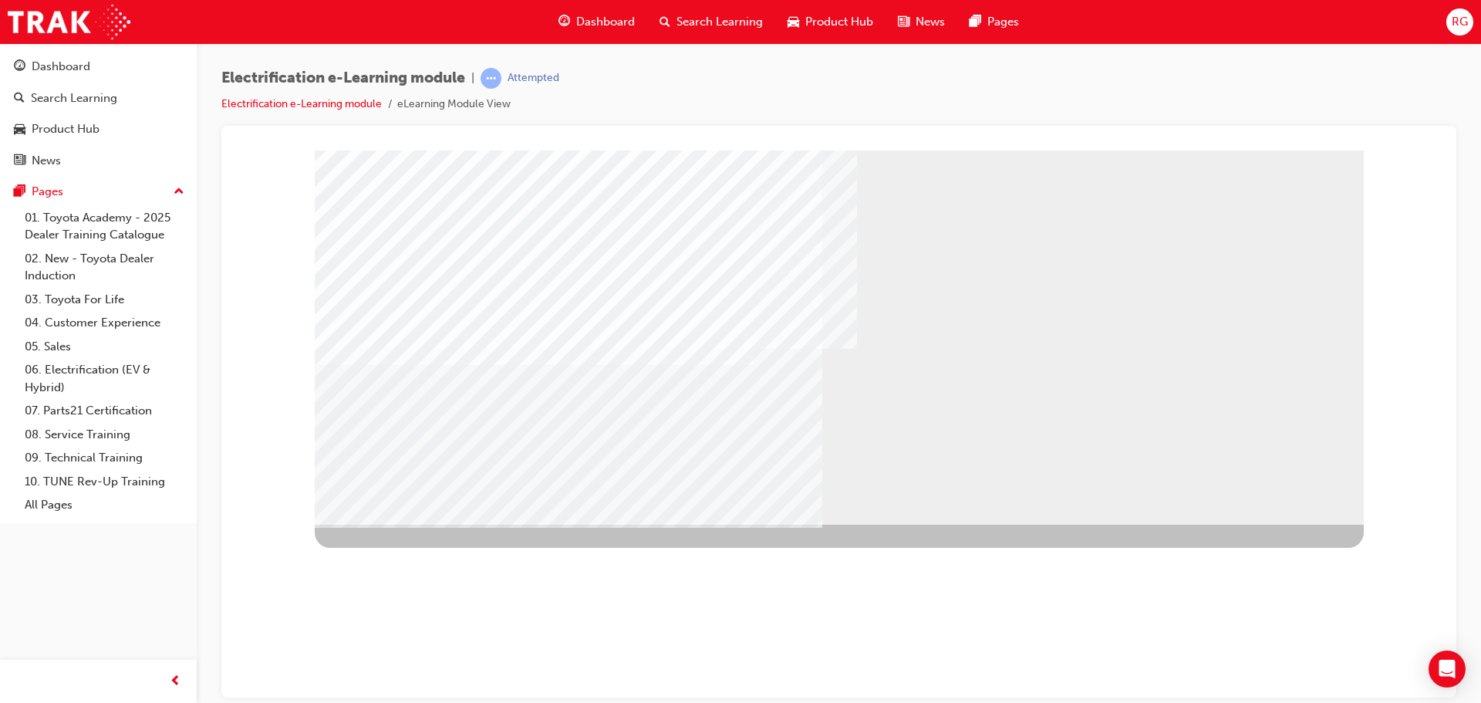
scroll to position [0, 0]
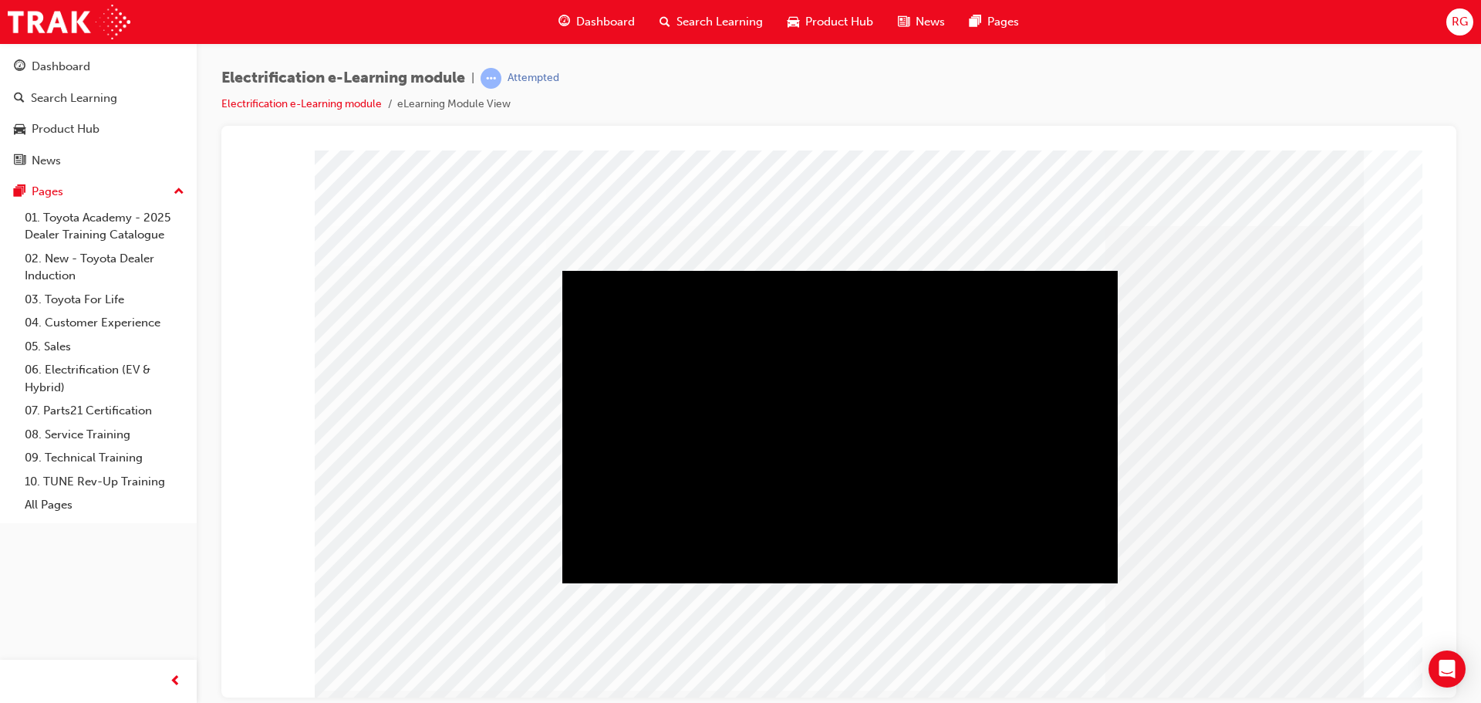
click at [842, 270] on div "Play" at bounding box center [839, 270] width 555 height 0
click at [1003, 270] on div "Mute" at bounding box center [839, 270] width 555 height 0
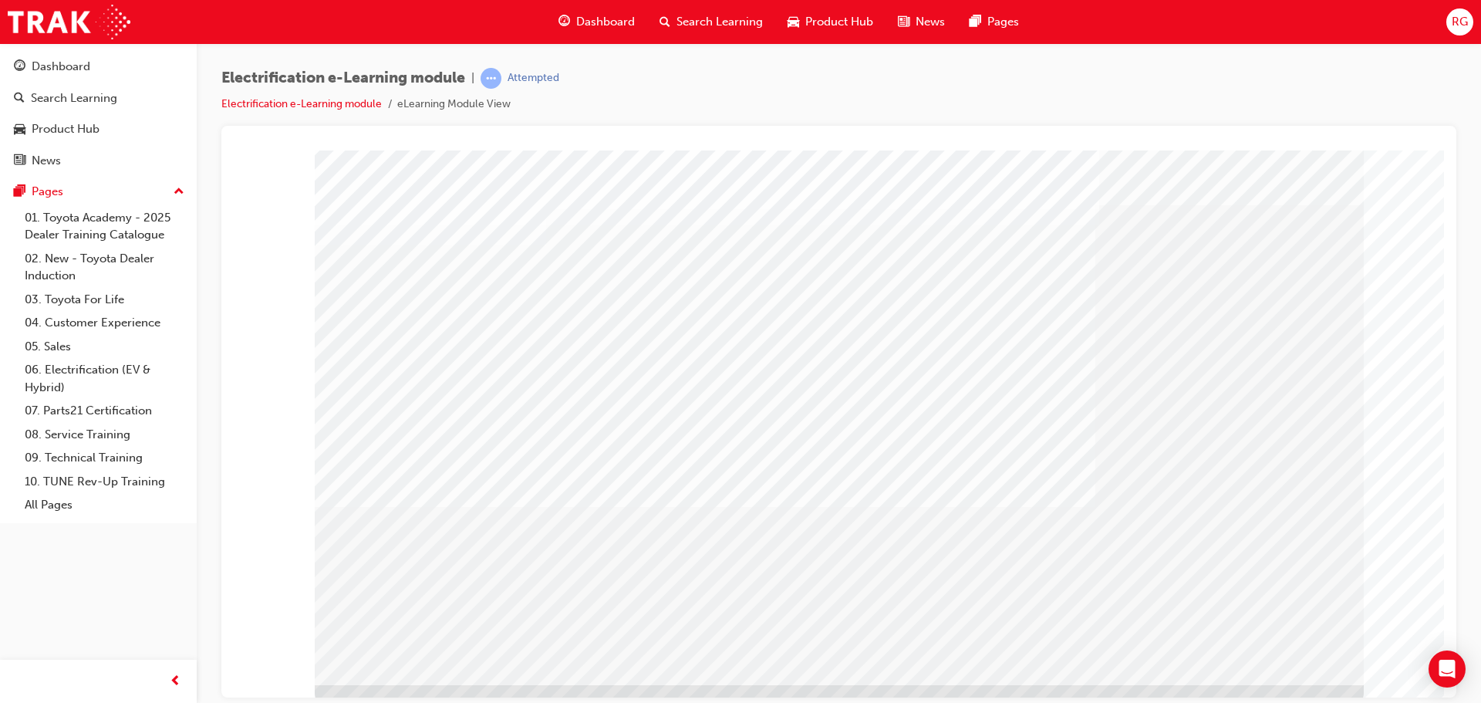
scroll to position [32, 0]
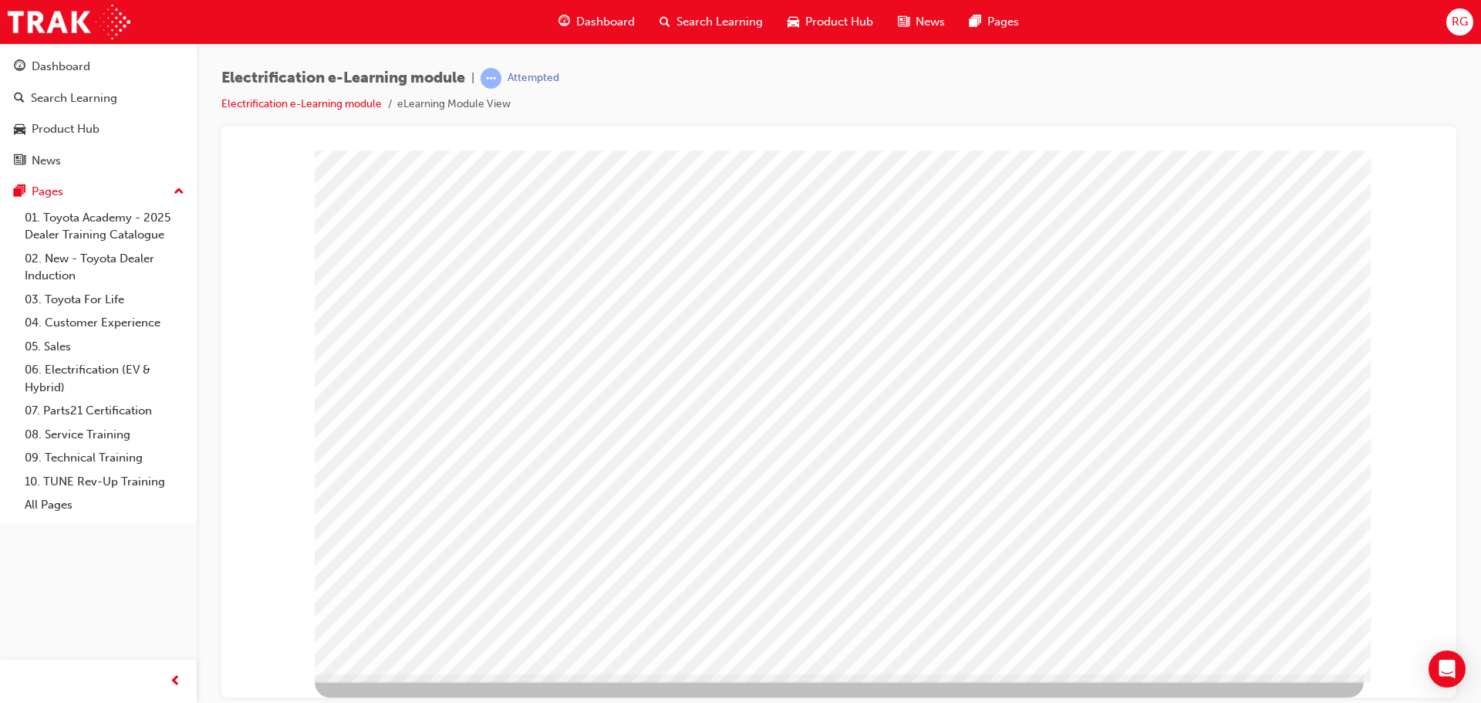
scroll to position [0, 0]
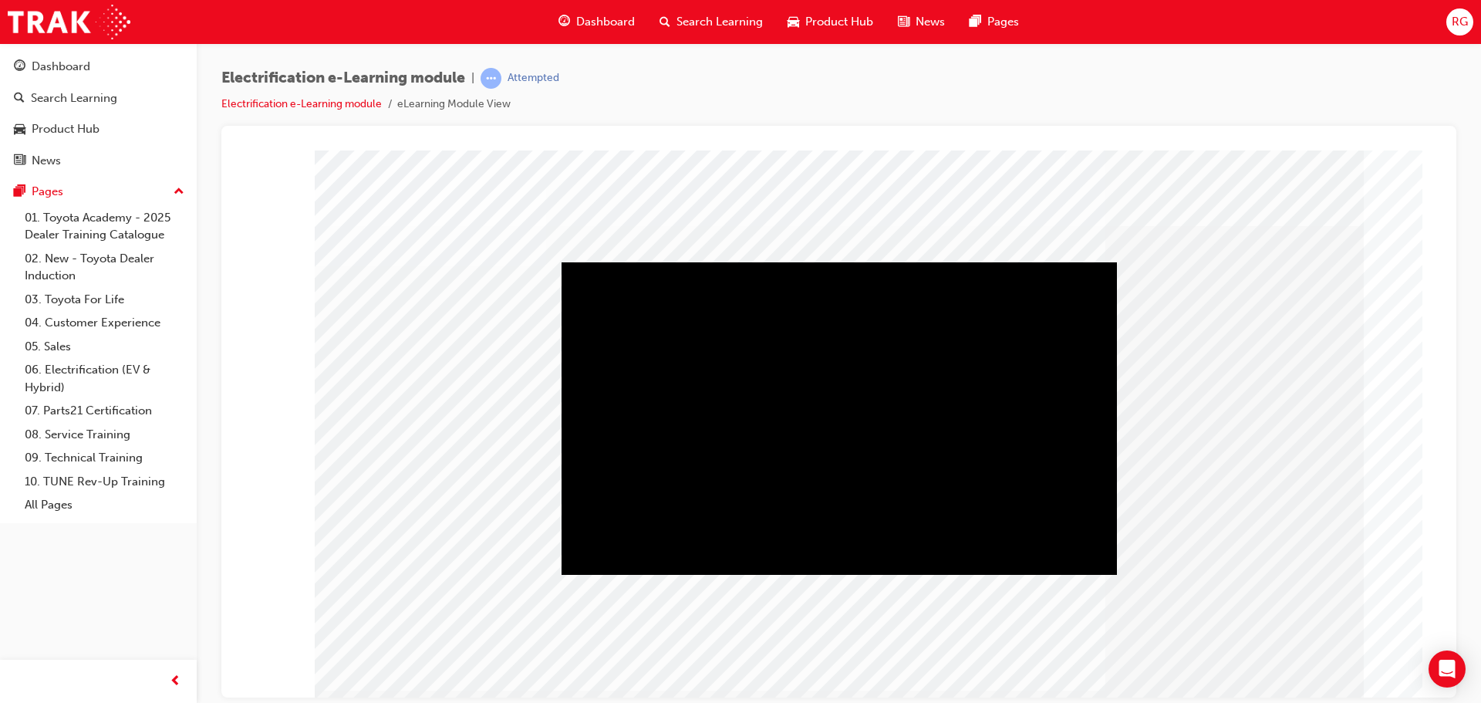
click at [821, 261] on div "Play" at bounding box center [839, 261] width 555 height 0
click at [1003, 261] on div "Mute" at bounding box center [839, 261] width 555 height 0
click at [838, 261] on div "Play" at bounding box center [839, 261] width 555 height 0
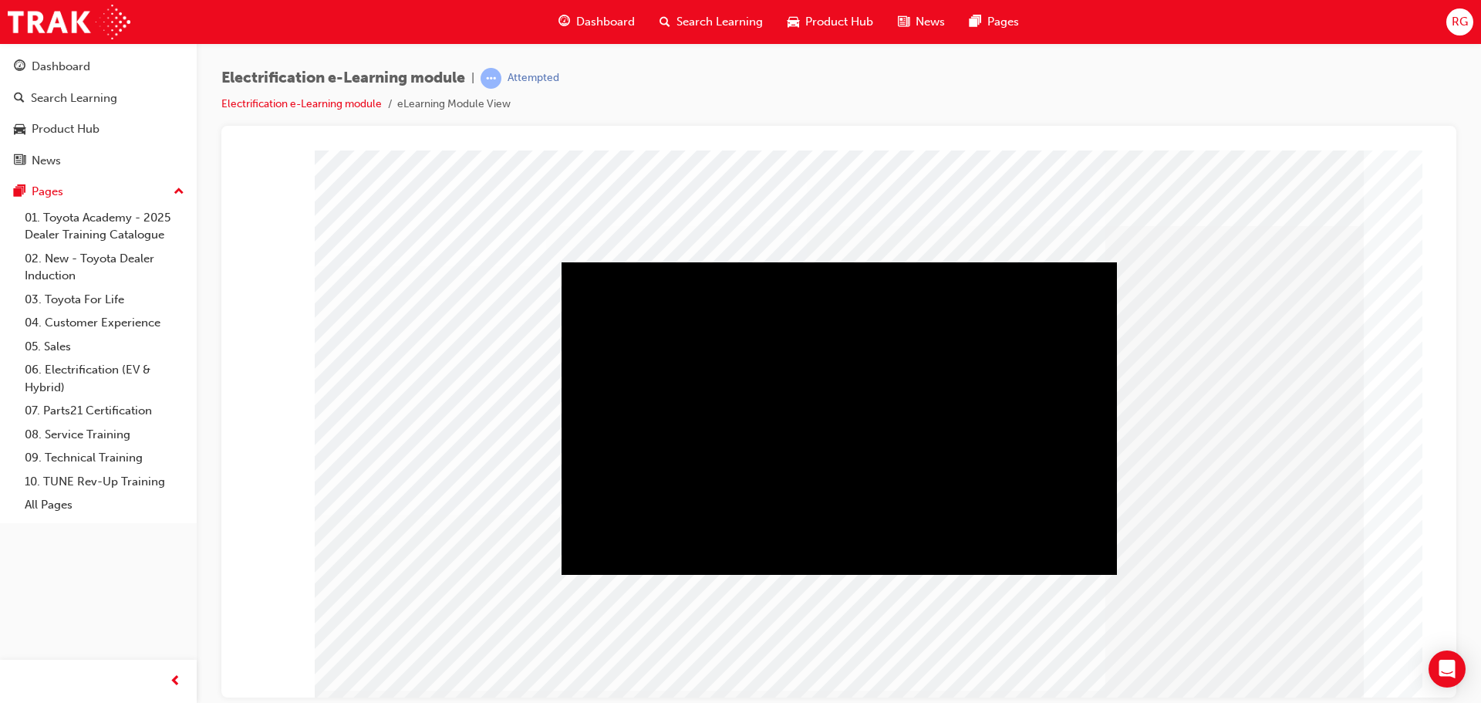
click at [1010, 261] on div "Mute" at bounding box center [839, 261] width 555 height 0
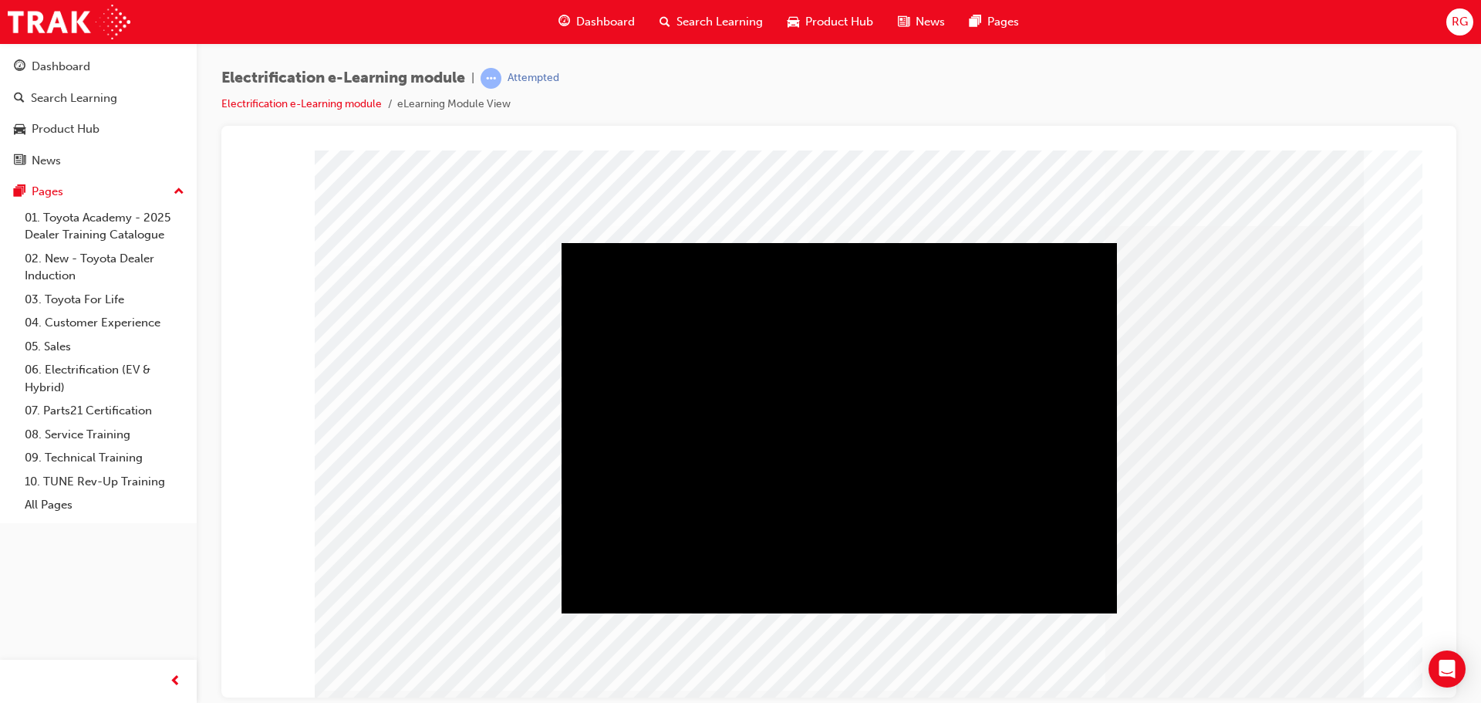
click at [897, 242] on div "Play" at bounding box center [839, 242] width 555 height 0
drag, startPoint x: 724, startPoint y: 598, endPoint x: 785, endPoint y: 600, distance: 61.0
click at [730, 242] on div "Video" at bounding box center [721, 242] width 318 height 0
drag, startPoint x: 832, startPoint y: 591, endPoint x: 855, endPoint y: 589, distance: 23.3
click at [835, 242] on div "Video" at bounding box center [721, 242] width 318 height 0
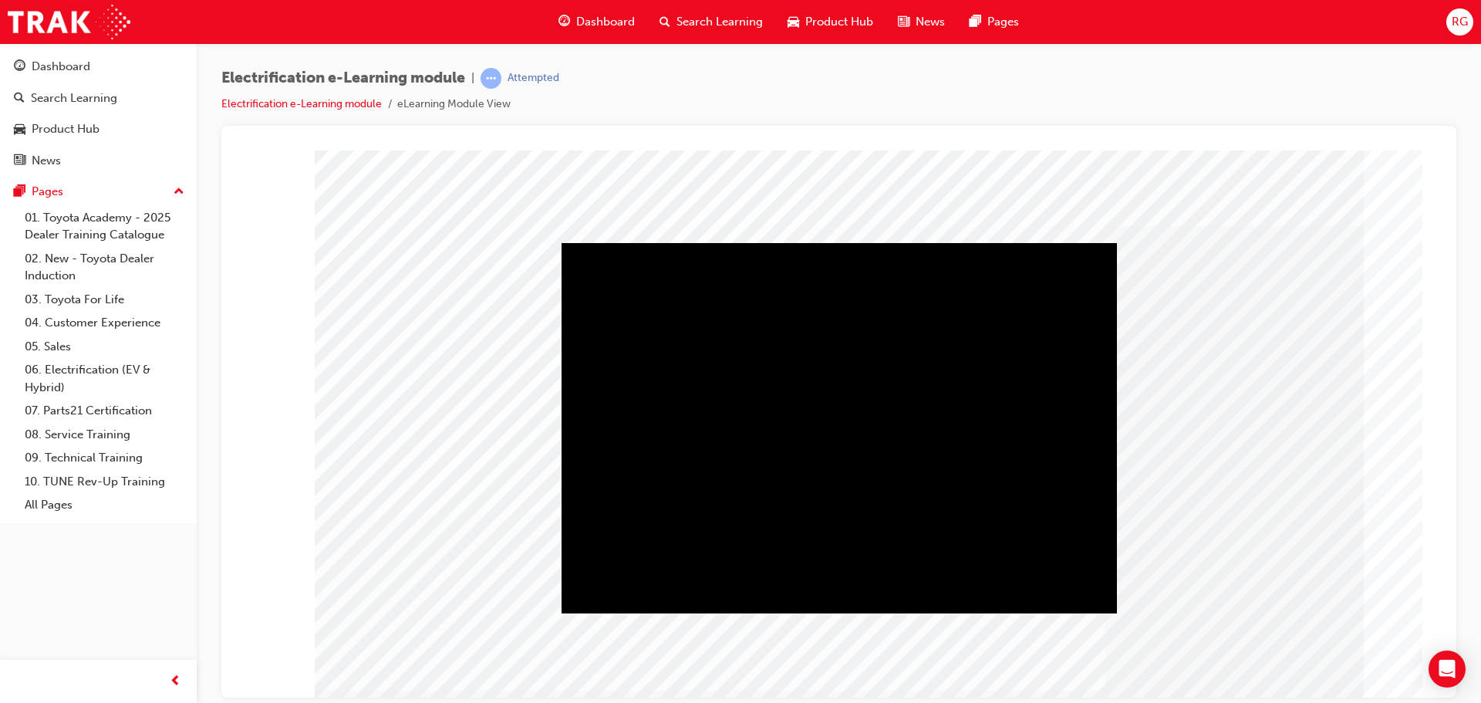
click at [879, 242] on div "Video" at bounding box center [721, 242] width 318 height 0
drag, startPoint x: 950, startPoint y: 594, endPoint x: 981, endPoint y: 599, distance: 32.1
click at [879, 242] on div "Video" at bounding box center [721, 242] width 318 height 0
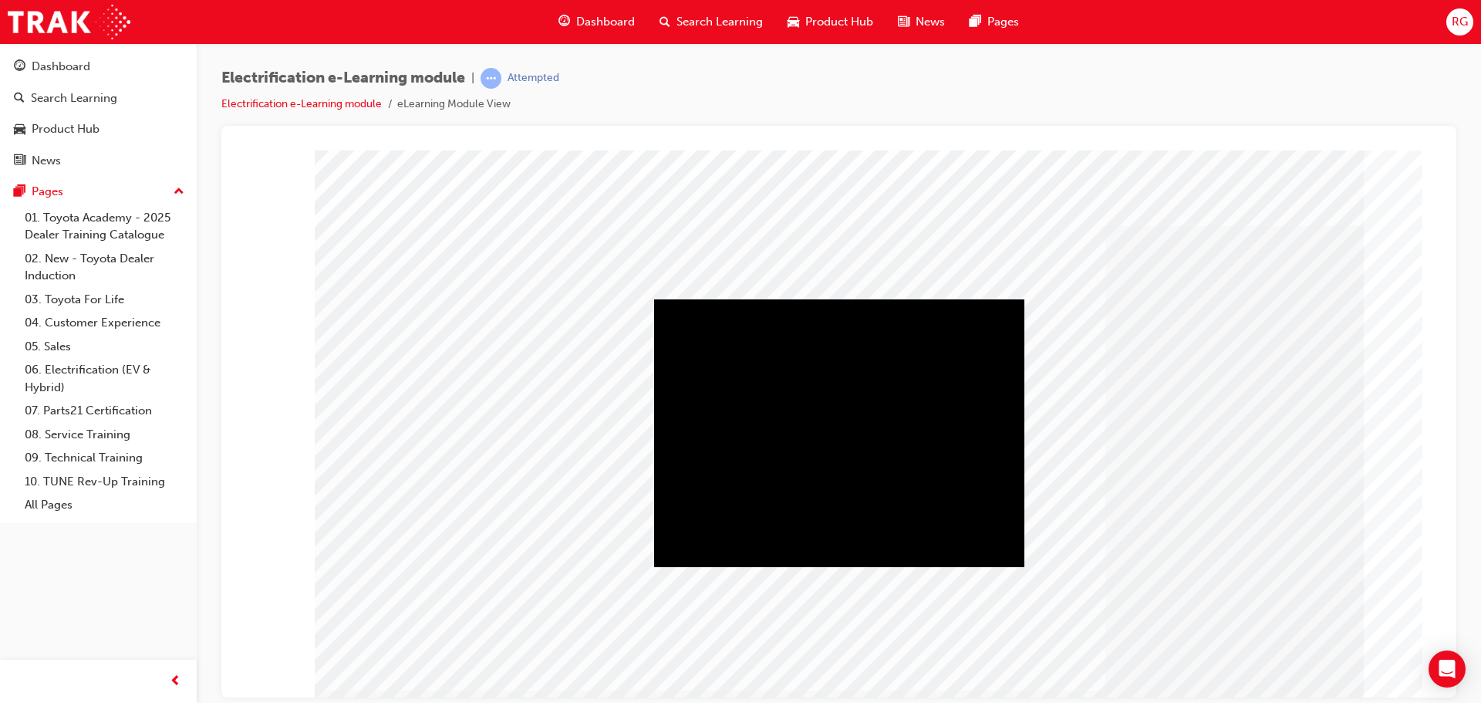
click at [871, 299] on div "Play" at bounding box center [839, 299] width 370 height 0
click at [787, 299] on div "Video" at bounding box center [720, 299] width 133 height 0
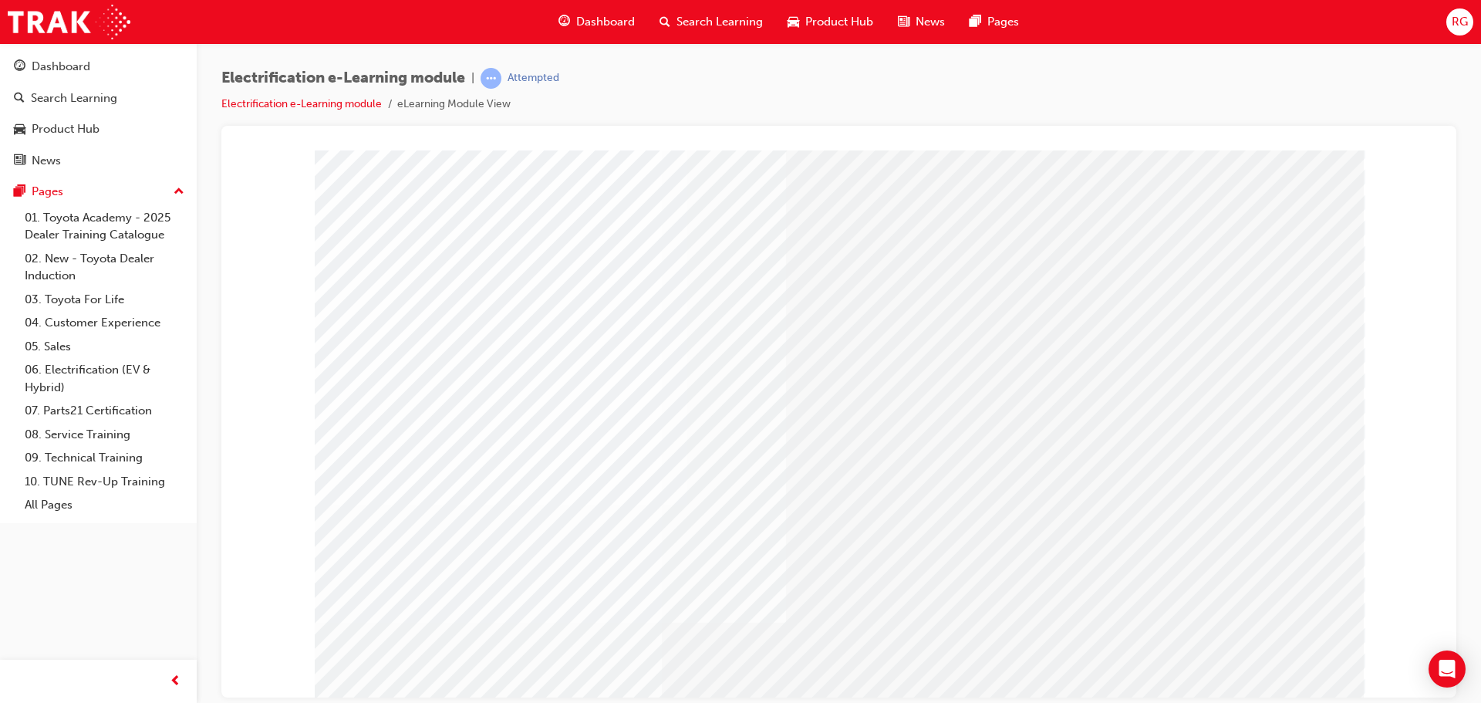
drag, startPoint x: 1278, startPoint y: 491, endPoint x: 1287, endPoint y: 471, distance: 22.5
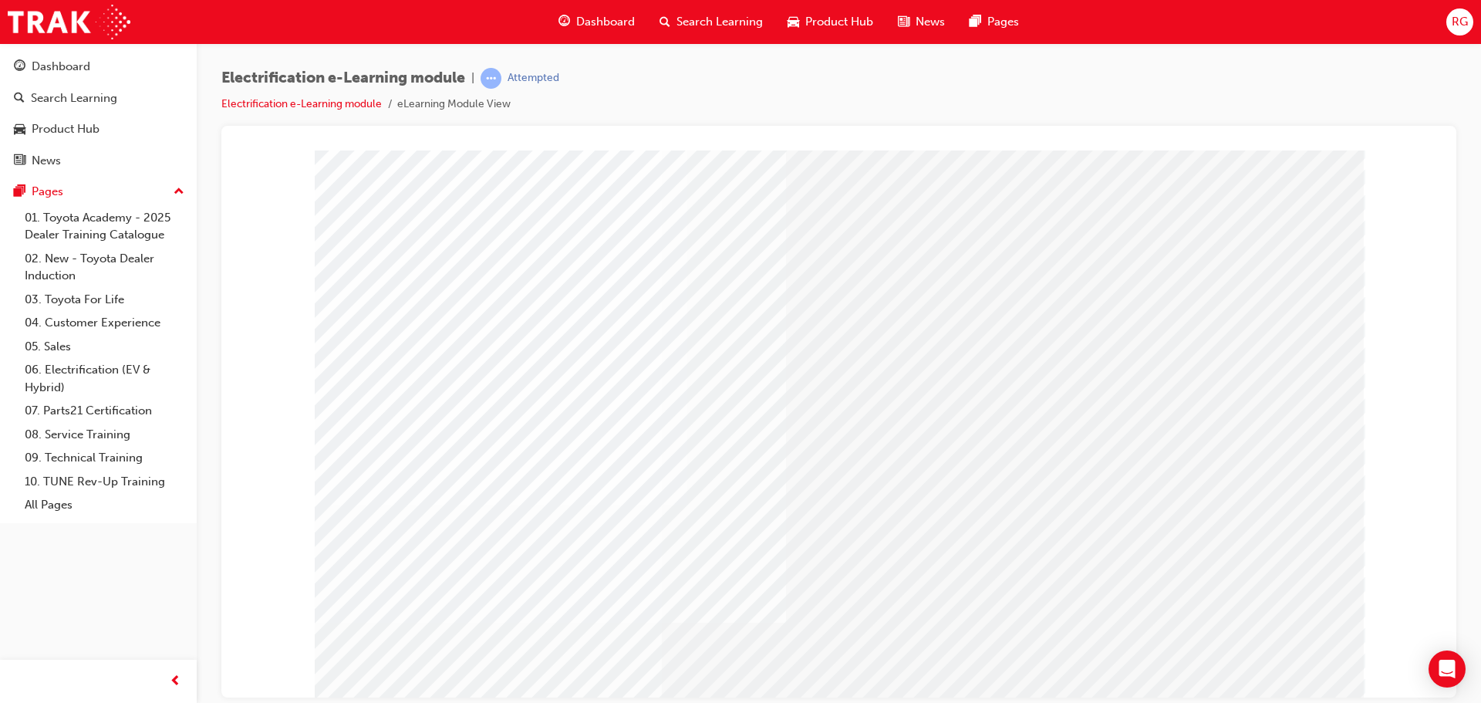
drag, startPoint x: 1294, startPoint y: 326, endPoint x: 1265, endPoint y: 315, distance: 31.2
drag, startPoint x: 1193, startPoint y: 223, endPoint x: 1172, endPoint y: 201, distance: 30.6
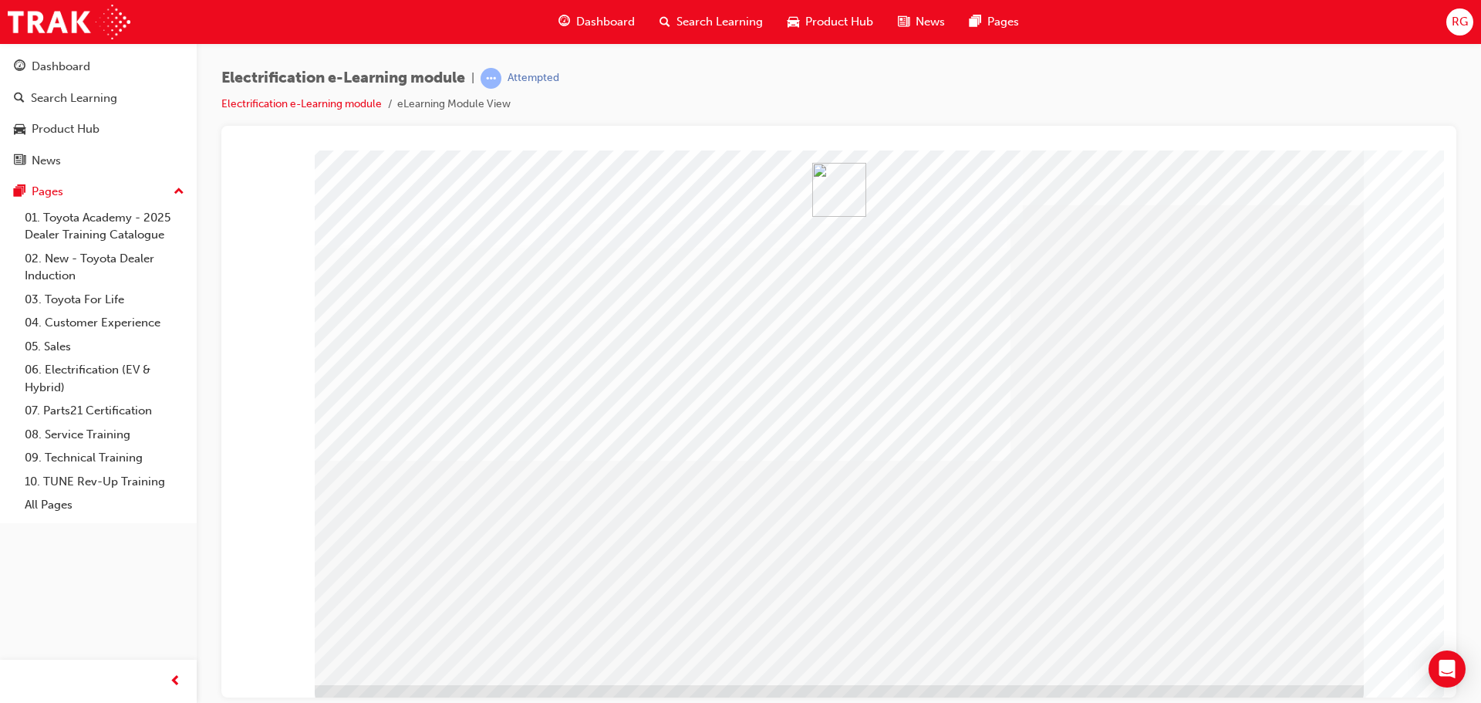
scroll to position [32, 0]
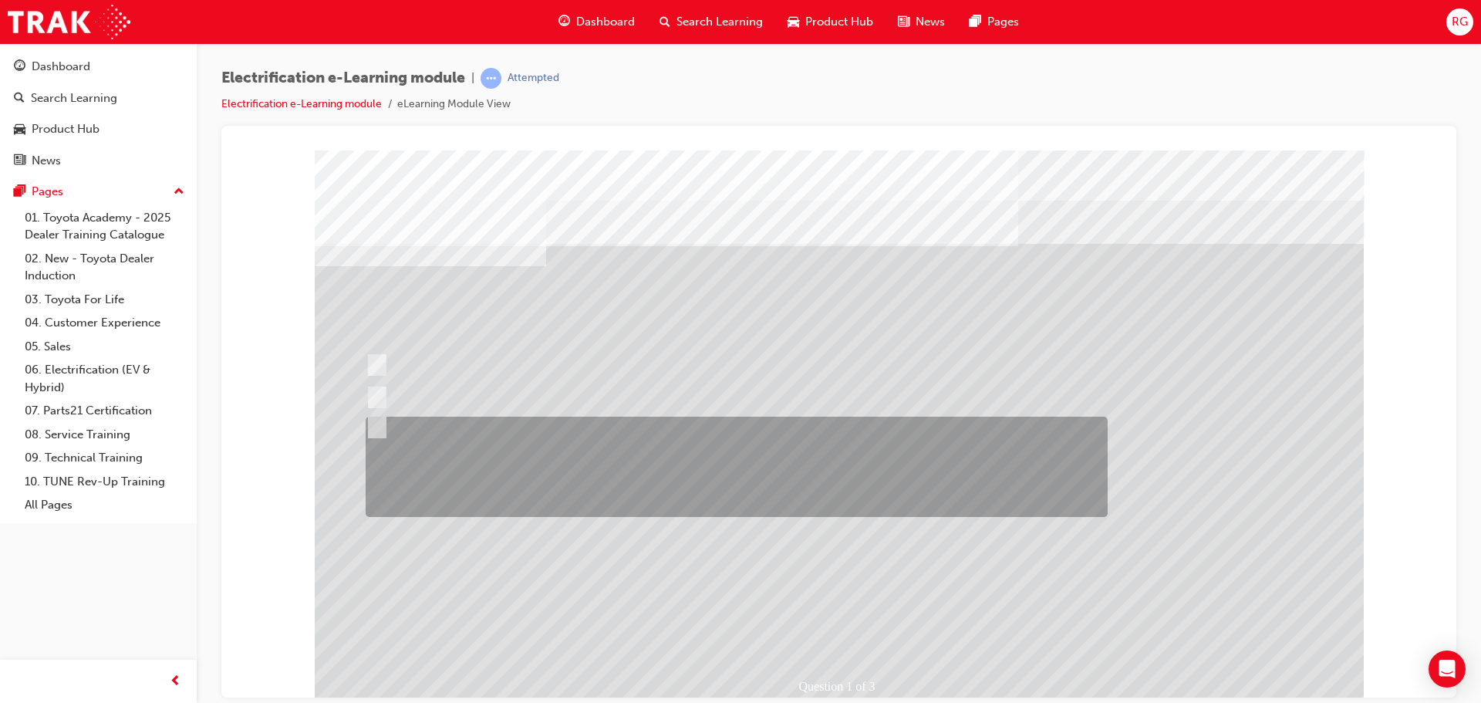
click at [381, 422] on input "You take the time to explain to the Guest that there exist several electrified …" at bounding box center [374, 427] width 17 height 17
radio input "true"
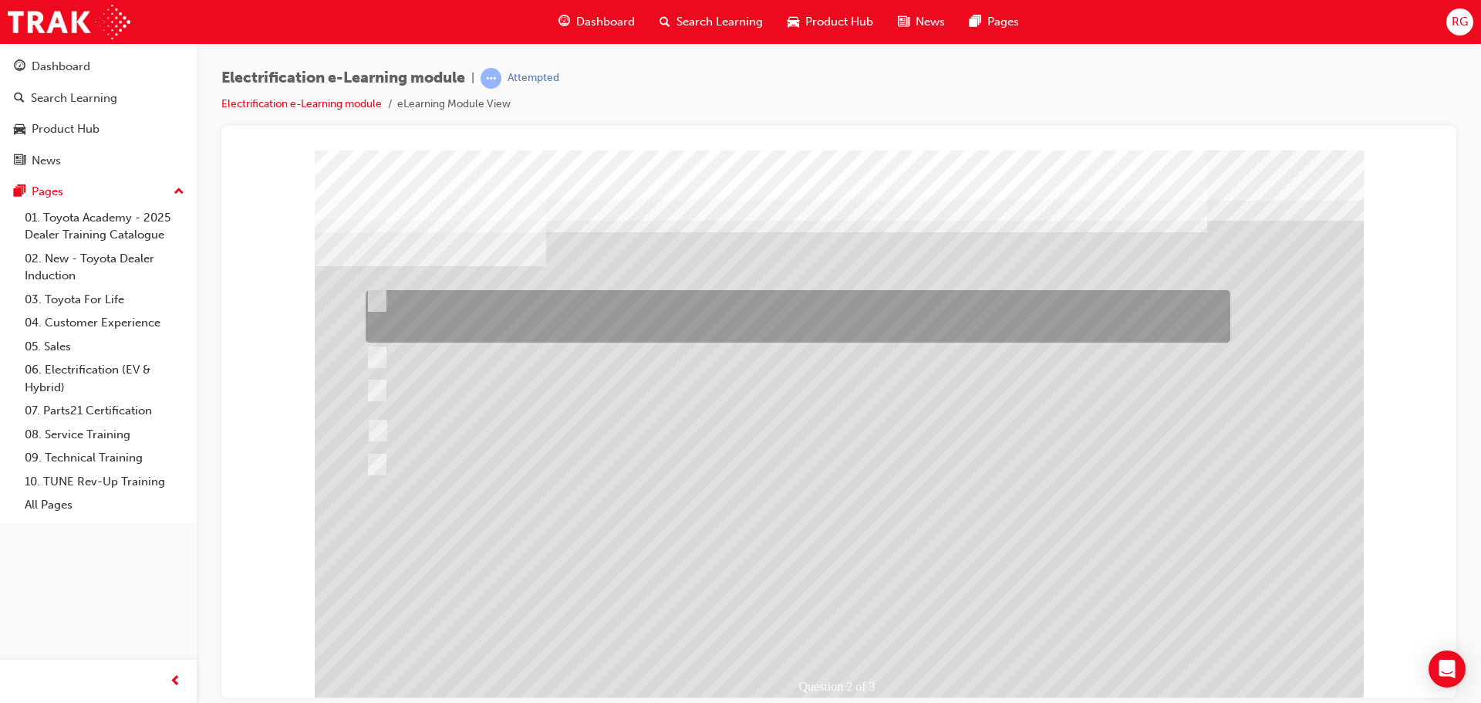
click at [374, 294] on input "Mention that globally, Toyota have a pure electric vehicles such as the C-HR EV…" at bounding box center [373, 300] width 17 height 17
checkbox input "true"
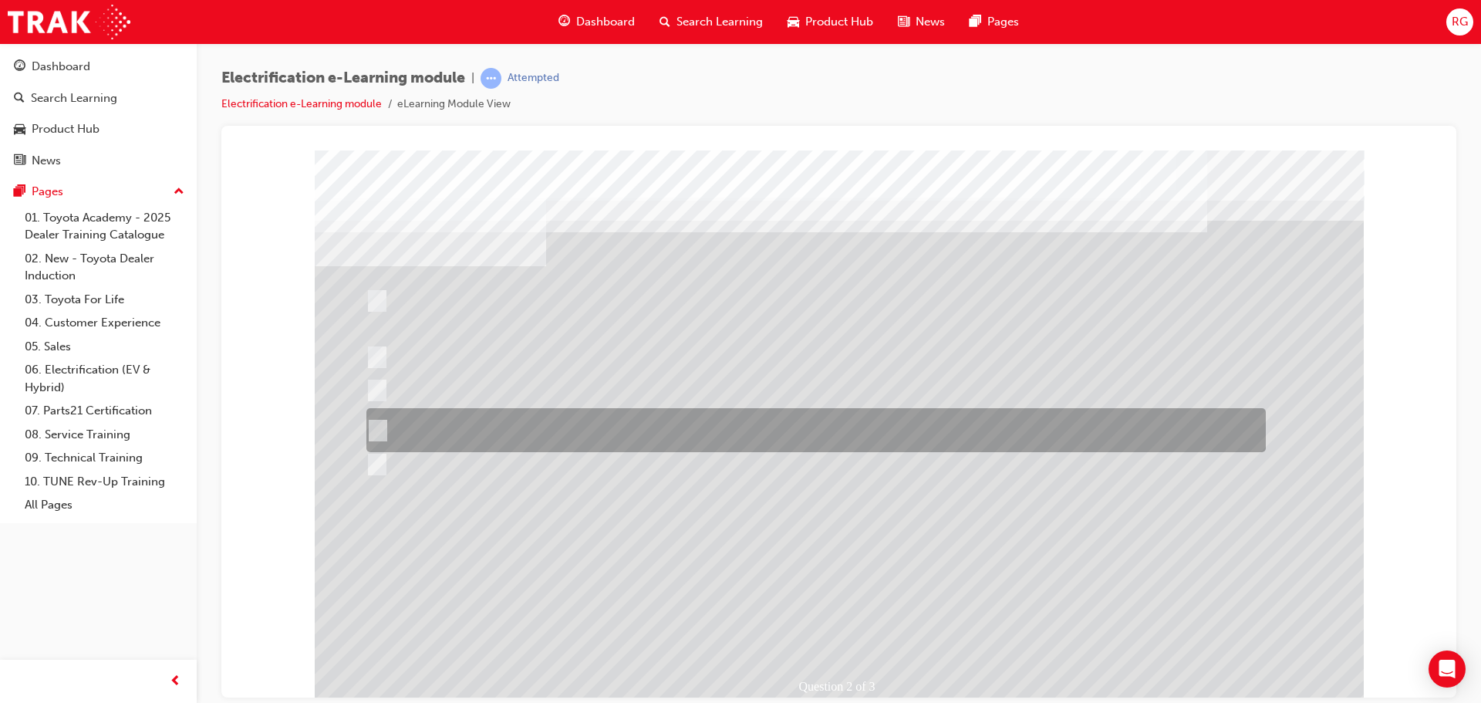
click at [379, 427] on input "Present them with indisputable facts about the whole-of-life benefits of Toyota…" at bounding box center [374, 430] width 17 height 17
checkbox input "true"
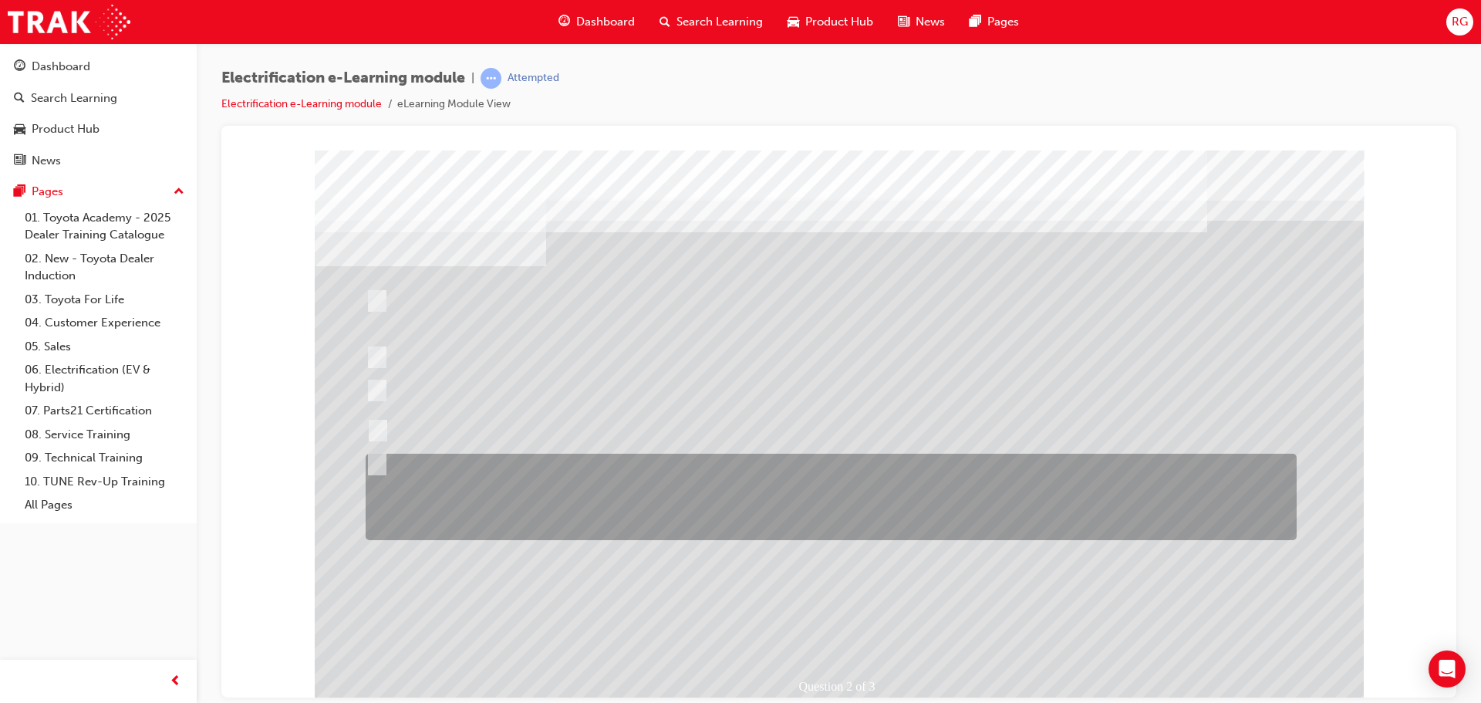
click at [379, 461] on input "You take the time to explain and educate the Guest about Toyota’s long-term env…" at bounding box center [373, 464] width 17 height 17
checkbox input "true"
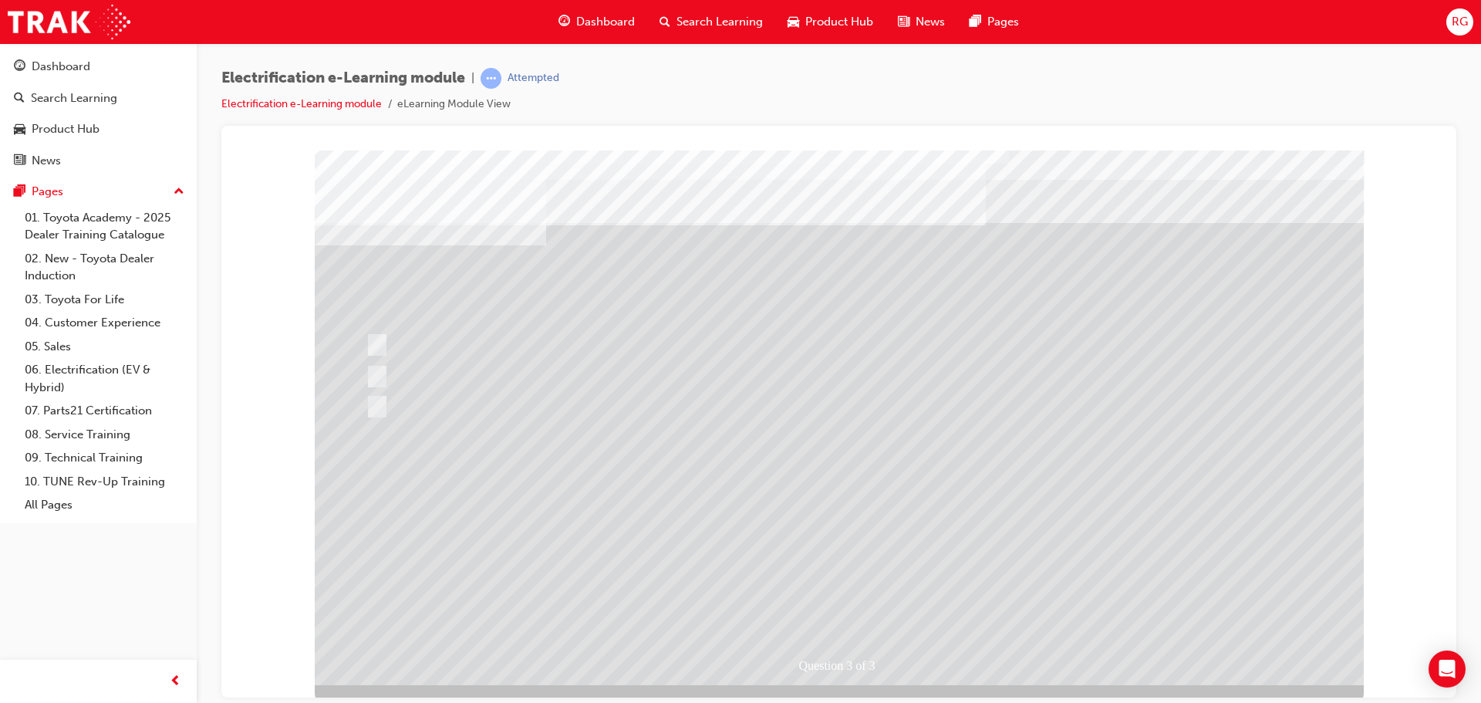
scroll to position [32, 0]
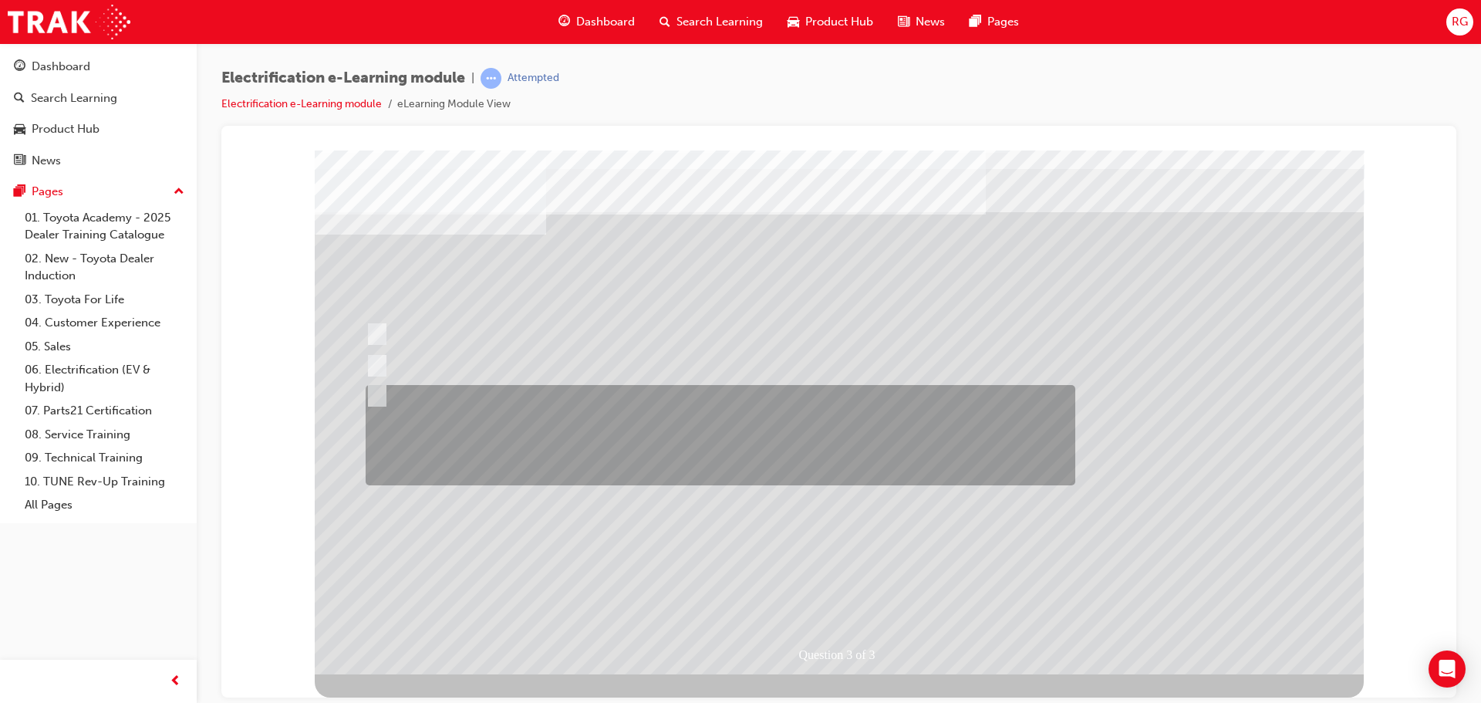
click at [377, 390] on input "You explain to the Guest that there are several electrified vehicle options, ea…" at bounding box center [374, 395] width 17 height 17
radio input "true"
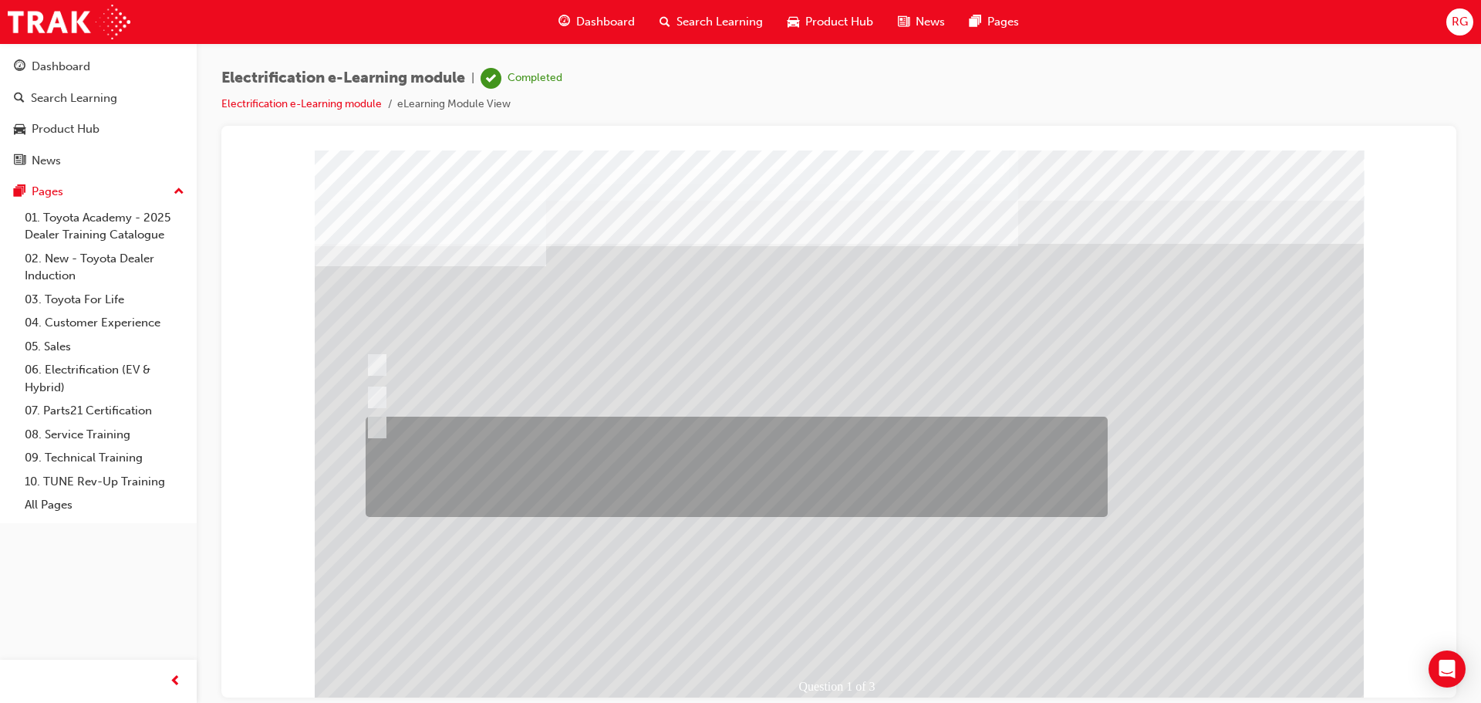
click at [376, 423] on input "You take the time to explain to the Guest that there exist several electrified …" at bounding box center [374, 427] width 17 height 17
radio input "true"
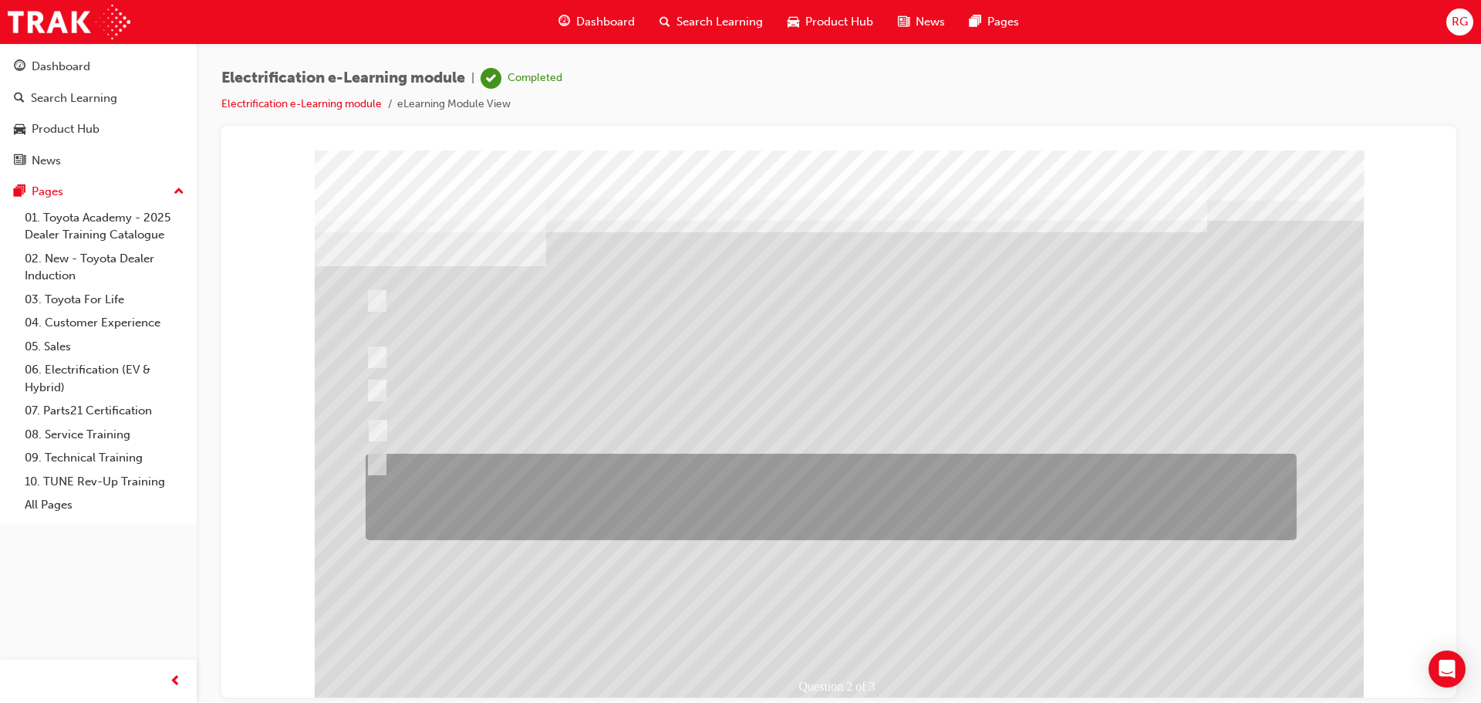
click at [369, 465] on input "You take the time to explain and educate the Guest about Toyota’s long-term env…" at bounding box center [373, 464] width 17 height 17
checkbox input "true"
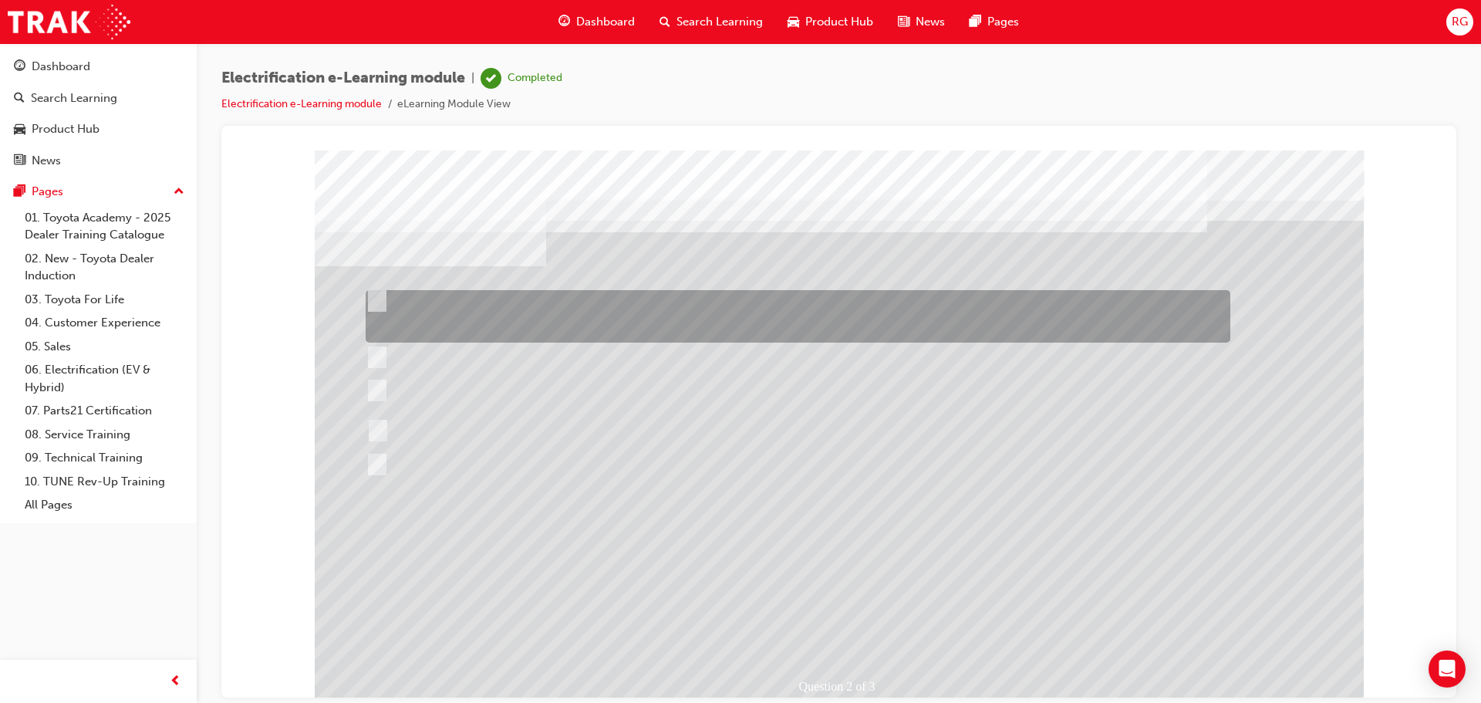
click at [382, 301] on div at bounding box center [794, 316] width 865 height 52
checkbox input "true"
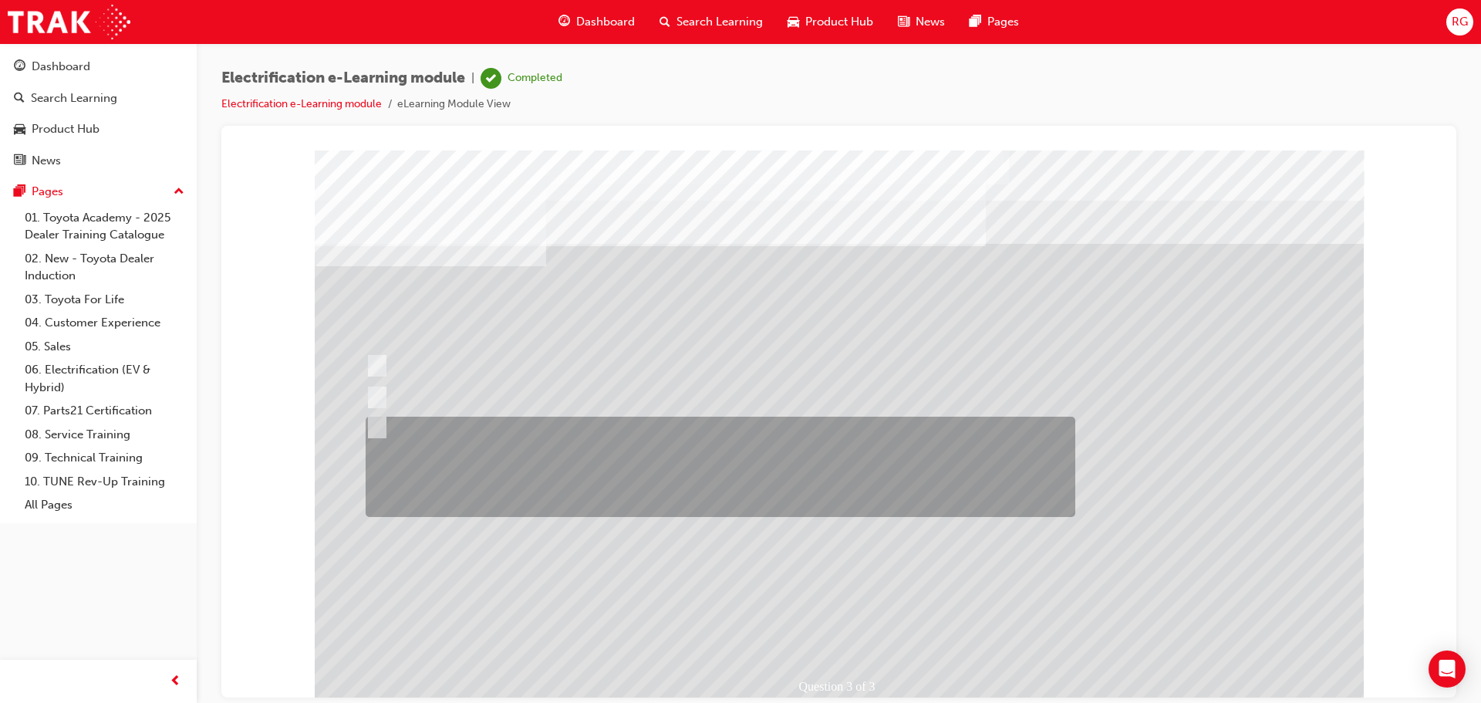
click at [383, 423] on div at bounding box center [717, 467] width 710 height 100
radio input "true"
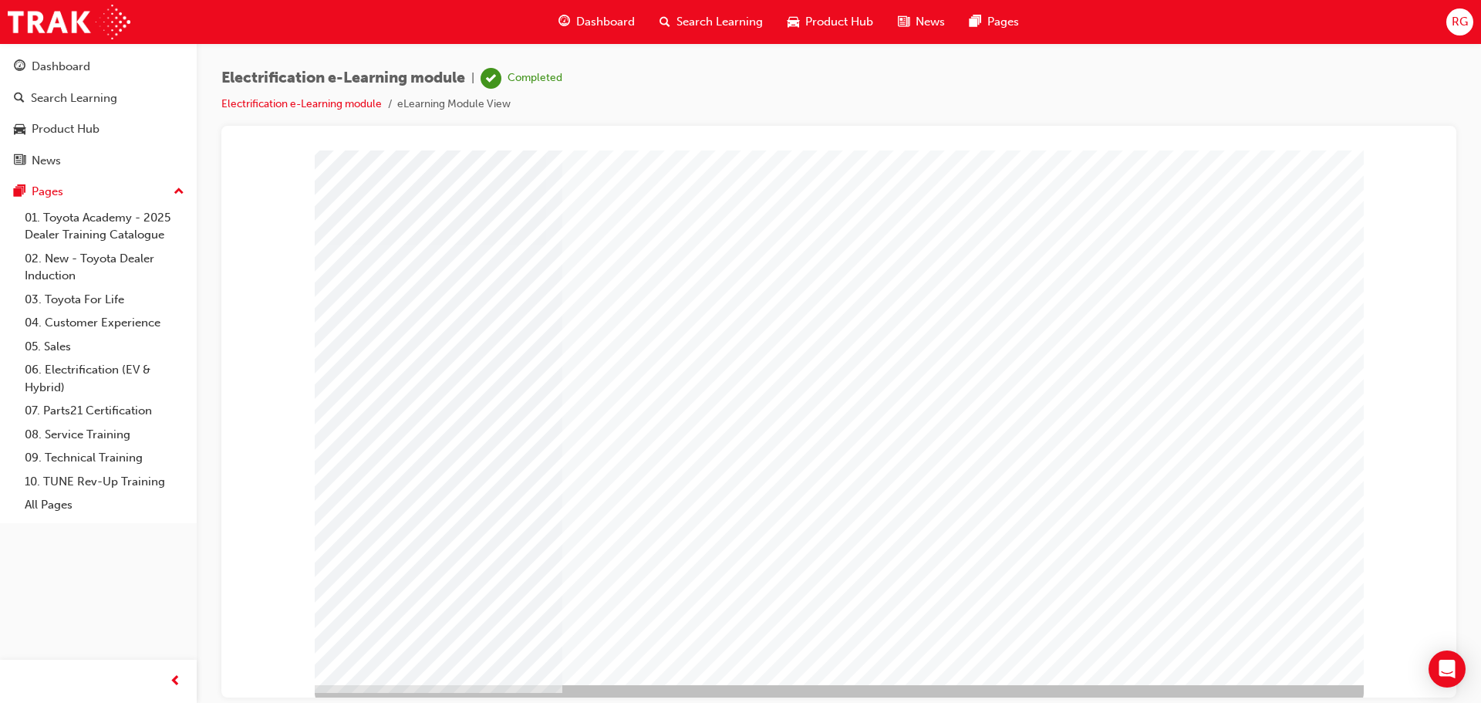
scroll to position [32, 0]
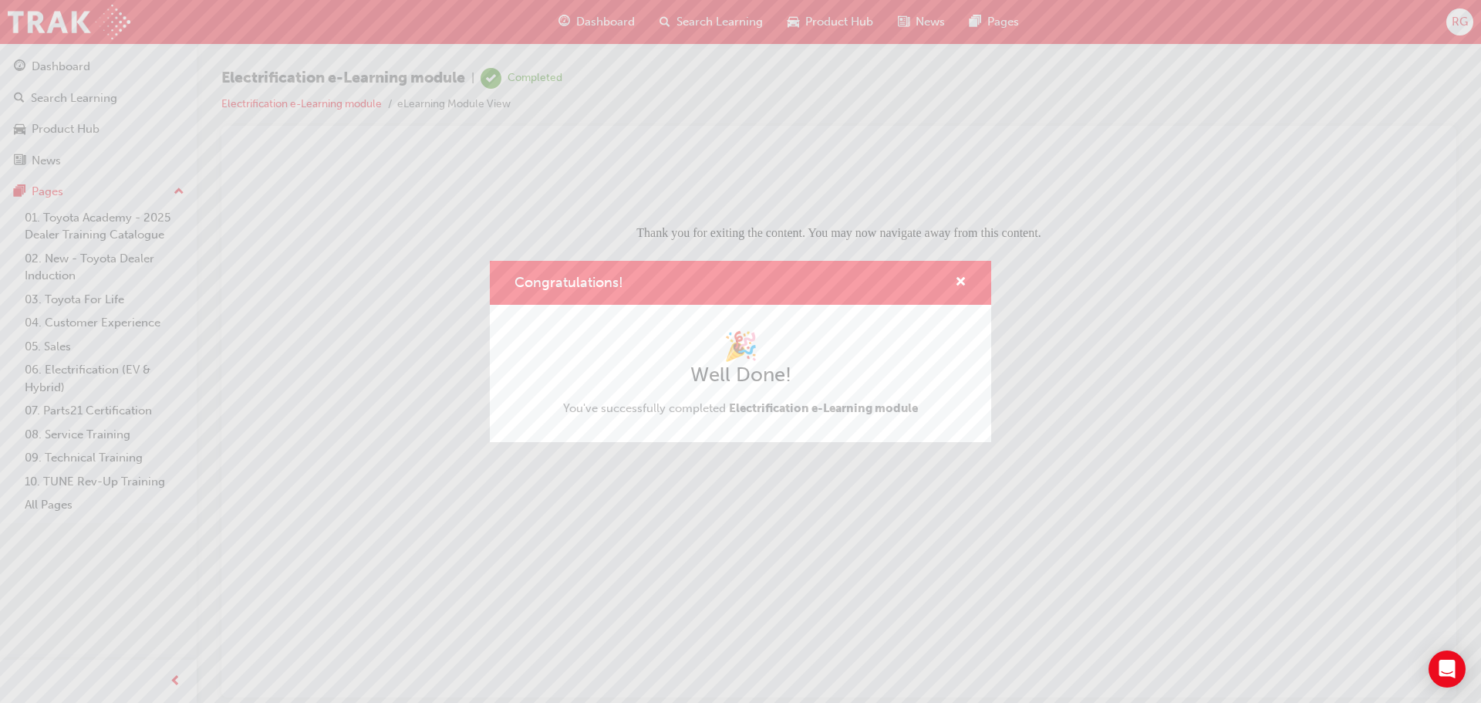
scroll to position [0, 0]
click at [960, 281] on span "cross-icon" at bounding box center [961, 283] width 12 height 14
